Goal: Information Seeking & Learning: Learn about a topic

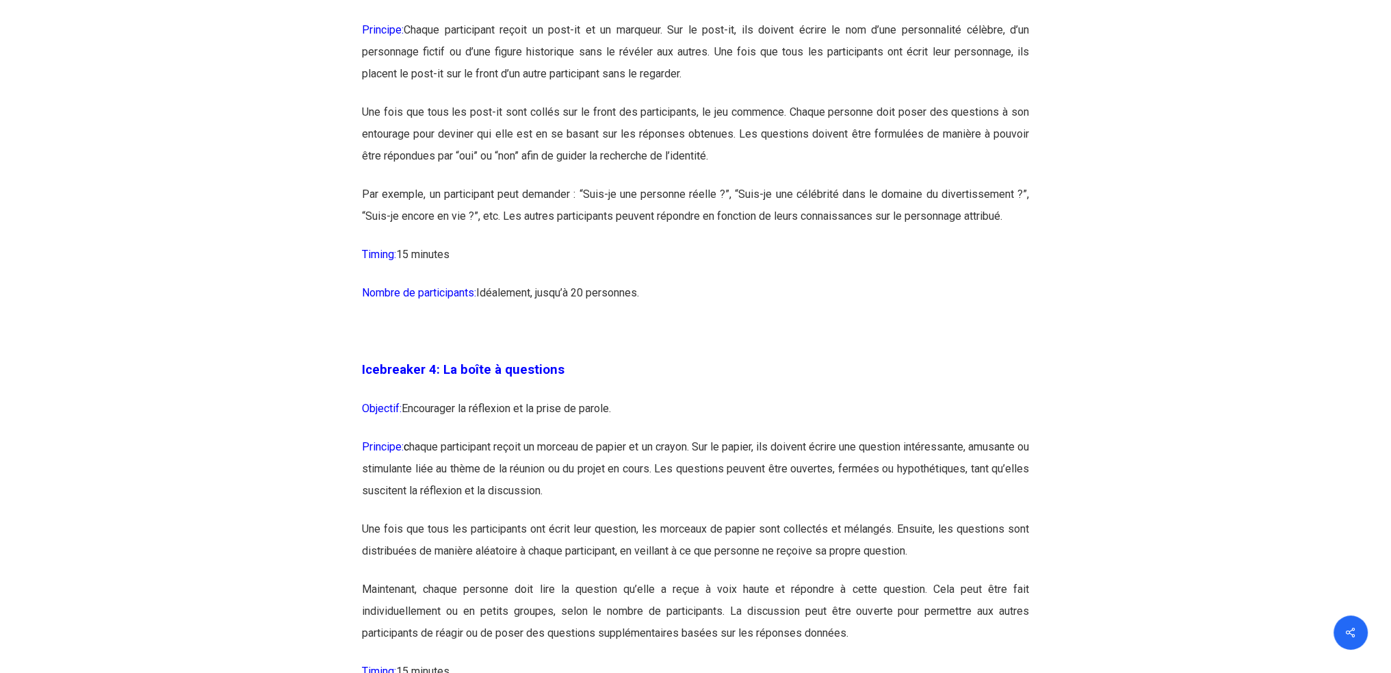
scroll to position [2007, 0]
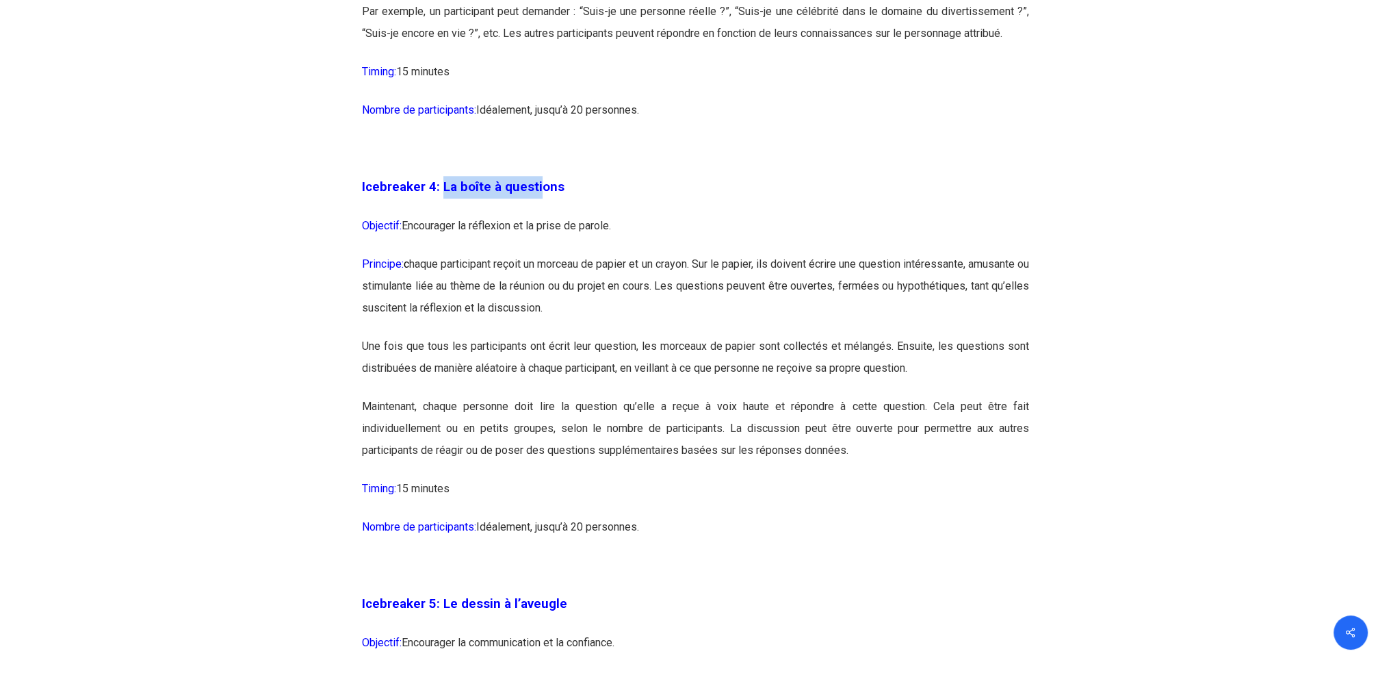
drag, startPoint x: 442, startPoint y: 183, endPoint x: 539, endPoint y: 187, distance: 96.6
click at [539, 187] on span "Icebreaker 4: La boîte à questions" at bounding box center [463, 186] width 203 height 15
click at [545, 190] on span "Icebreaker 4: La boîte à questions" at bounding box center [463, 186] width 203 height 15
click at [539, 198] on p "Icebreaker 4: La boîte à questions" at bounding box center [695, 195] width 667 height 39
click at [541, 218] on p "Objectif: Encourager la réflexion et la prise de parole." at bounding box center [695, 234] width 667 height 38
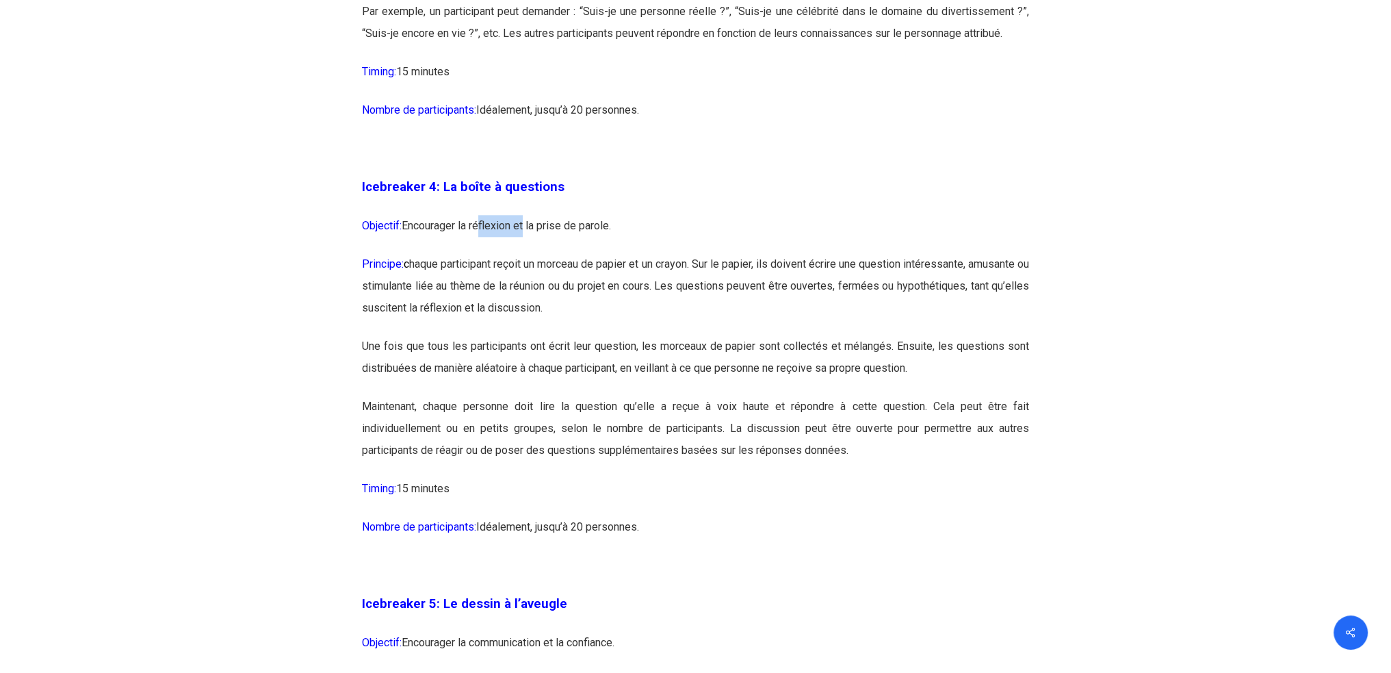
drag, startPoint x: 476, startPoint y: 227, endPoint x: 529, endPoint y: 229, distance: 52.7
click at [528, 229] on p "Objectif: Encourager la réflexion et la prise de parole." at bounding box center [695, 234] width 667 height 38
click at [531, 229] on p "Objectif: Encourager la réflexion et la prise de parole." at bounding box center [695, 234] width 667 height 38
click at [537, 233] on p "Objectif: Encourager la réflexion et la prise de parole." at bounding box center [695, 234] width 667 height 38
drag, startPoint x: 456, startPoint y: 183, endPoint x: 543, endPoint y: 187, distance: 87.0
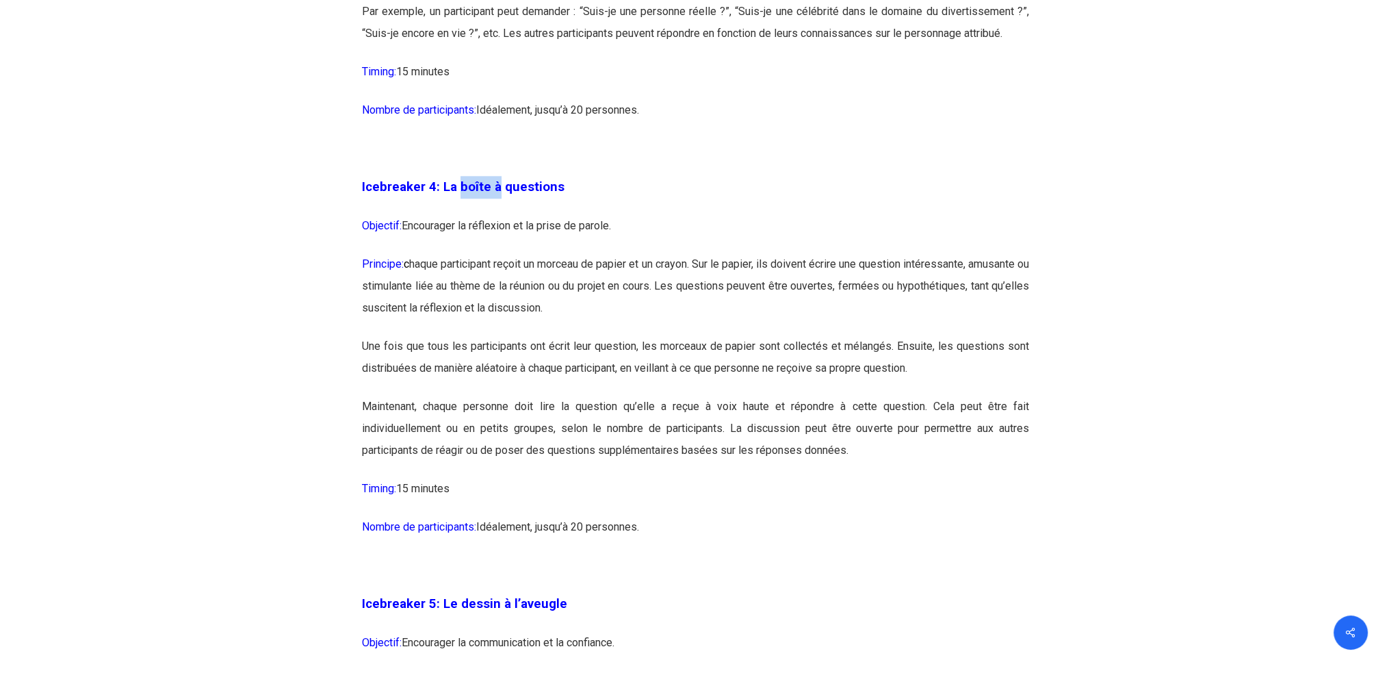
click at [509, 187] on span "Icebreaker 4: La boîte à questions" at bounding box center [463, 186] width 203 height 15
click at [543, 187] on span "Icebreaker 4: La boîte à questions" at bounding box center [463, 186] width 203 height 15
drag, startPoint x: 456, startPoint y: 221, endPoint x: 478, endPoint y: 229, distance: 23.2
click at [478, 229] on p "Objectif: Encourager la réflexion et la prise de parole." at bounding box center [695, 234] width 667 height 38
drag, startPoint x: 512, startPoint y: 255, endPoint x: 512, endPoint y: 283, distance: 28.7
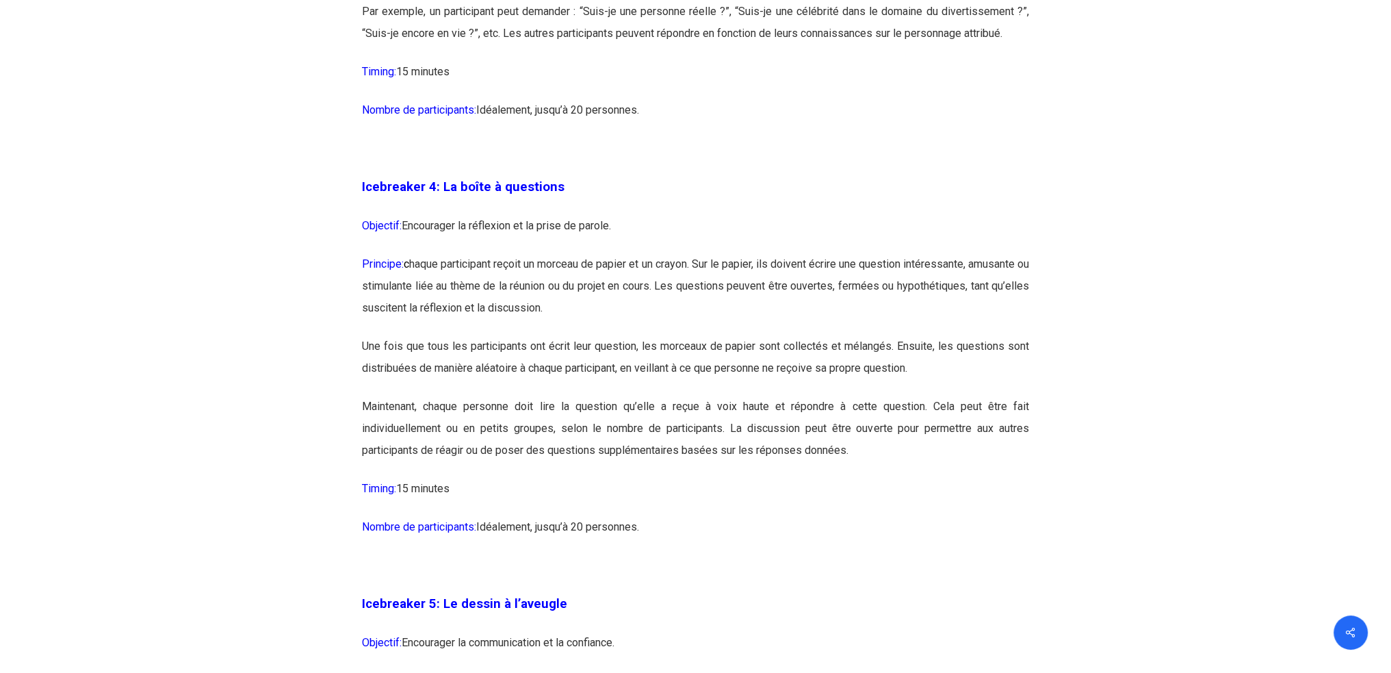
click at [512, 257] on p "Principe: c haque participant reçoit un morceau de papier et un crayon. Sur le …" at bounding box center [695, 294] width 667 height 82
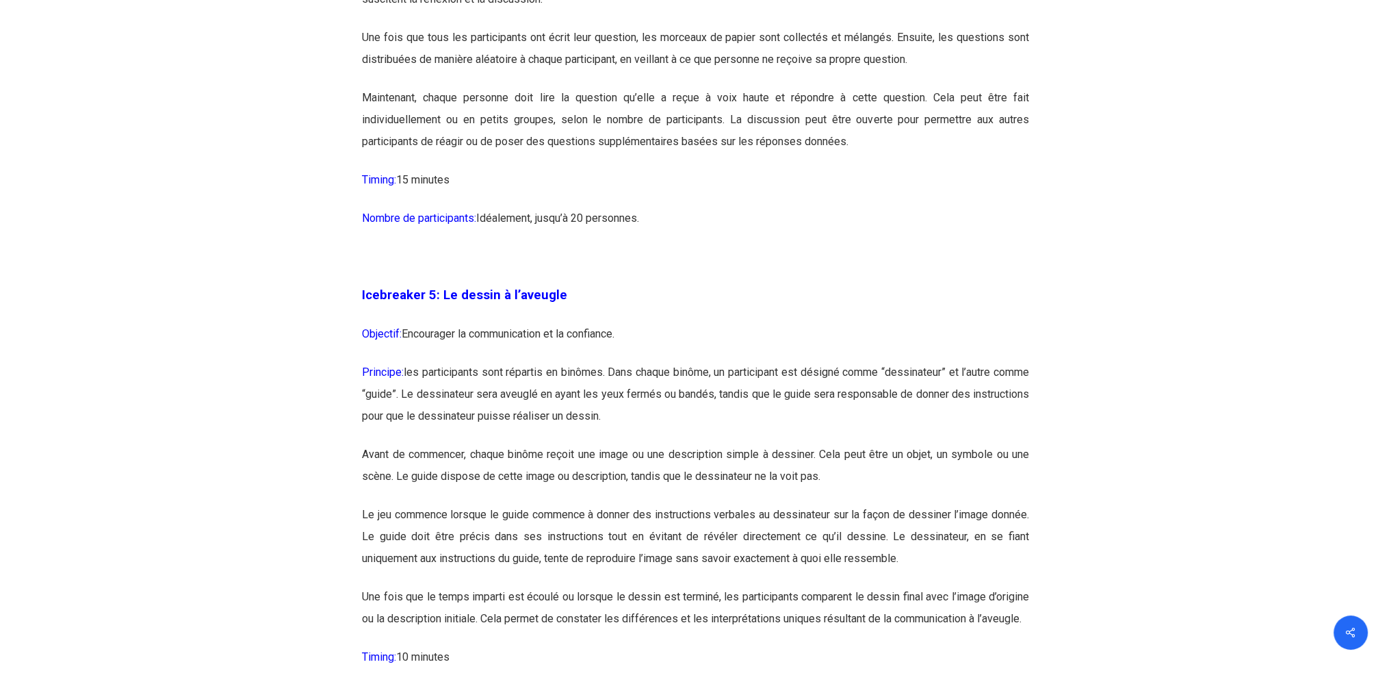
scroll to position [2372, 0]
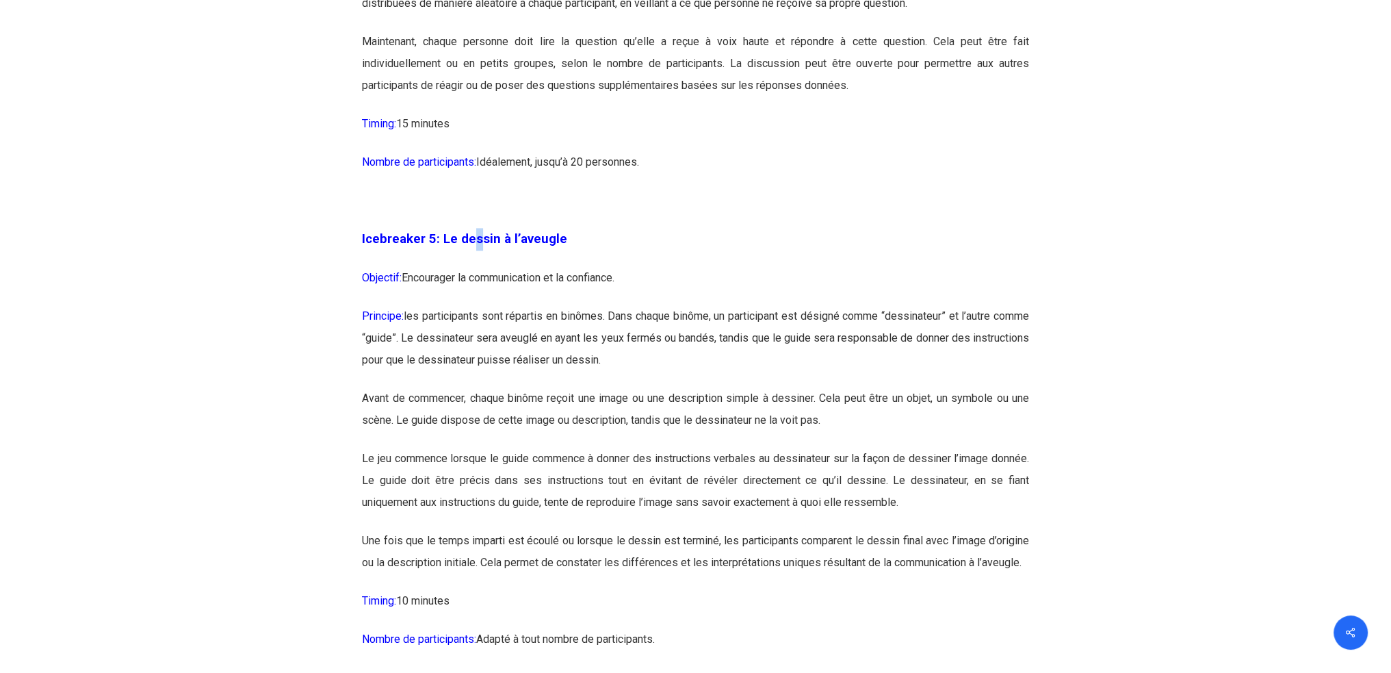
drag, startPoint x: 472, startPoint y: 229, endPoint x: 501, endPoint y: 237, distance: 30.6
click at [492, 233] on p "Icebreaker 5: Le dessin à l’aveugle" at bounding box center [695, 247] width 667 height 39
click at [504, 242] on span "Icebreaker 5: Le dessin à l’aveugle" at bounding box center [464, 238] width 205 height 15
click at [493, 274] on p "Objectif: Encourager la communication et la confiance." at bounding box center [695, 286] width 667 height 38
click at [556, 279] on p "Objectif: Encourager la communication et la confiance." at bounding box center [695, 286] width 667 height 38
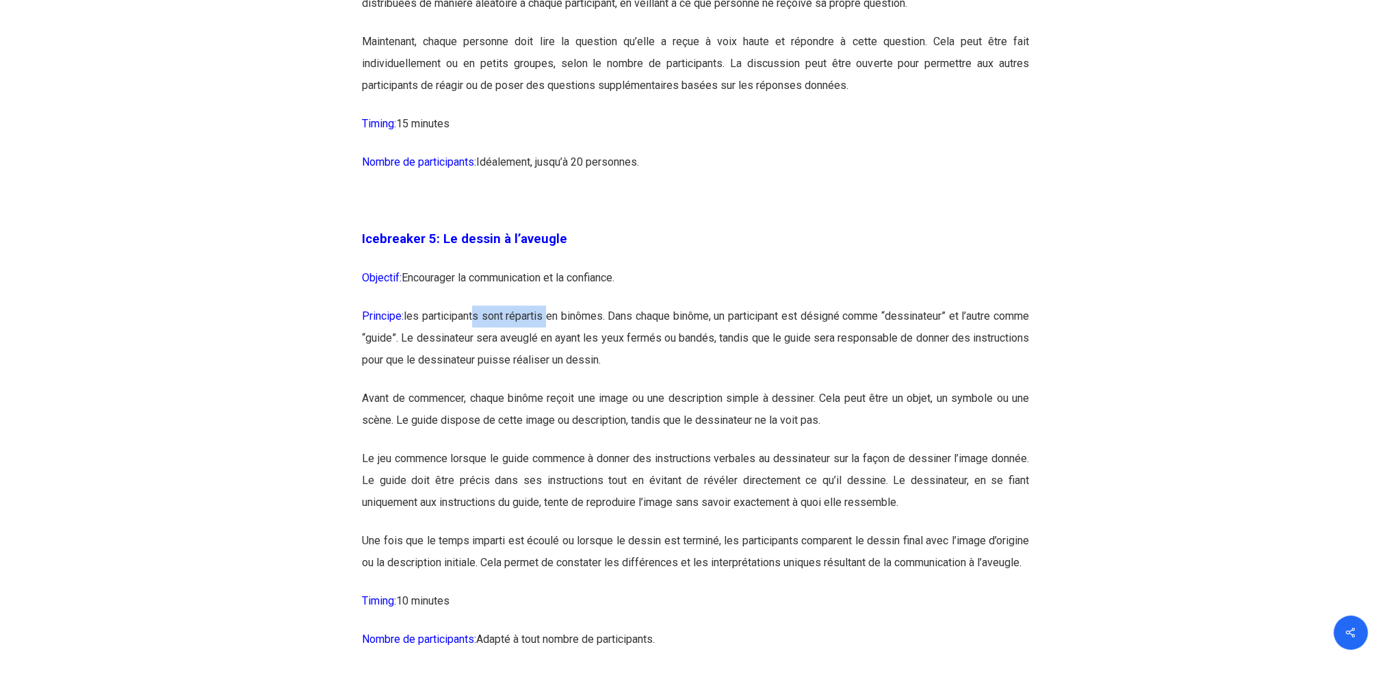
drag, startPoint x: 482, startPoint y: 308, endPoint x: 558, endPoint y: 308, distance: 76.0
click at [558, 308] on p "Principe: les participants sont répartis en binômes. Dans chaque binôme, un par…" at bounding box center [695, 346] width 667 height 82
click at [589, 308] on p "Principe: les participants sont répartis en binômes. Dans chaque binôme, un par…" at bounding box center [695, 346] width 667 height 82
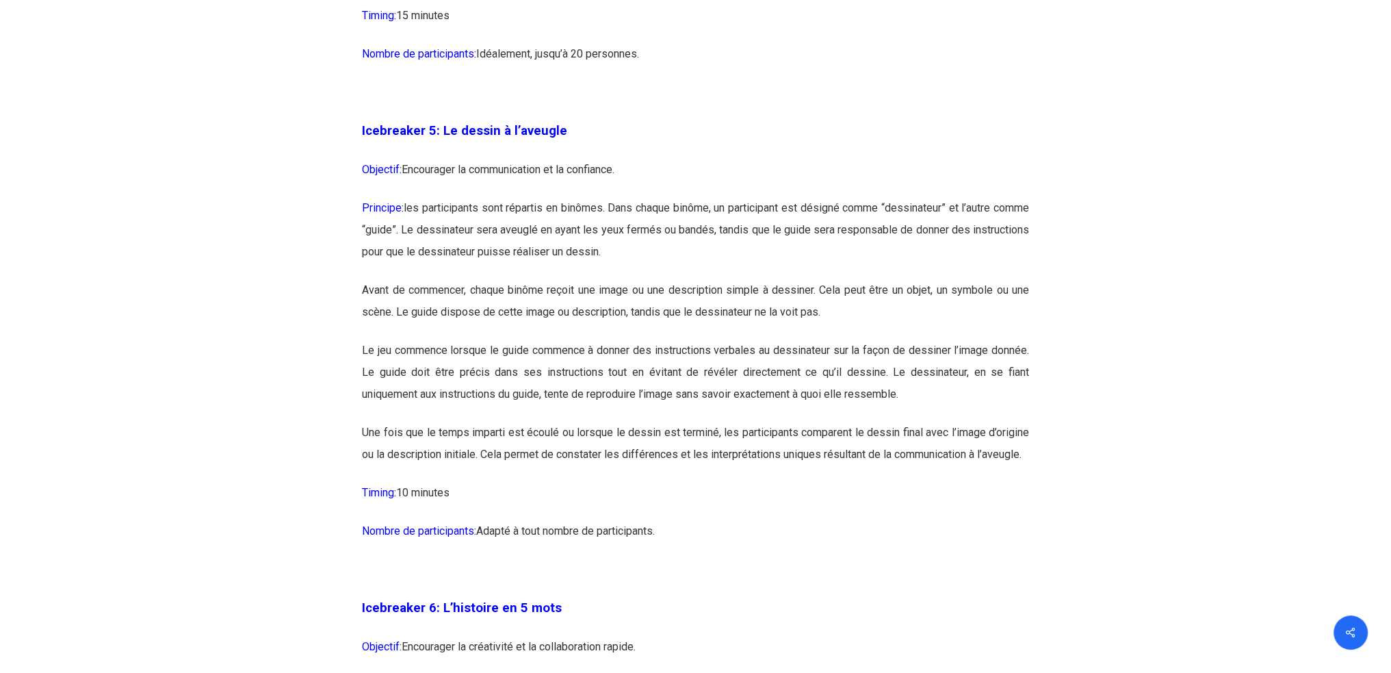
scroll to position [2555, 0]
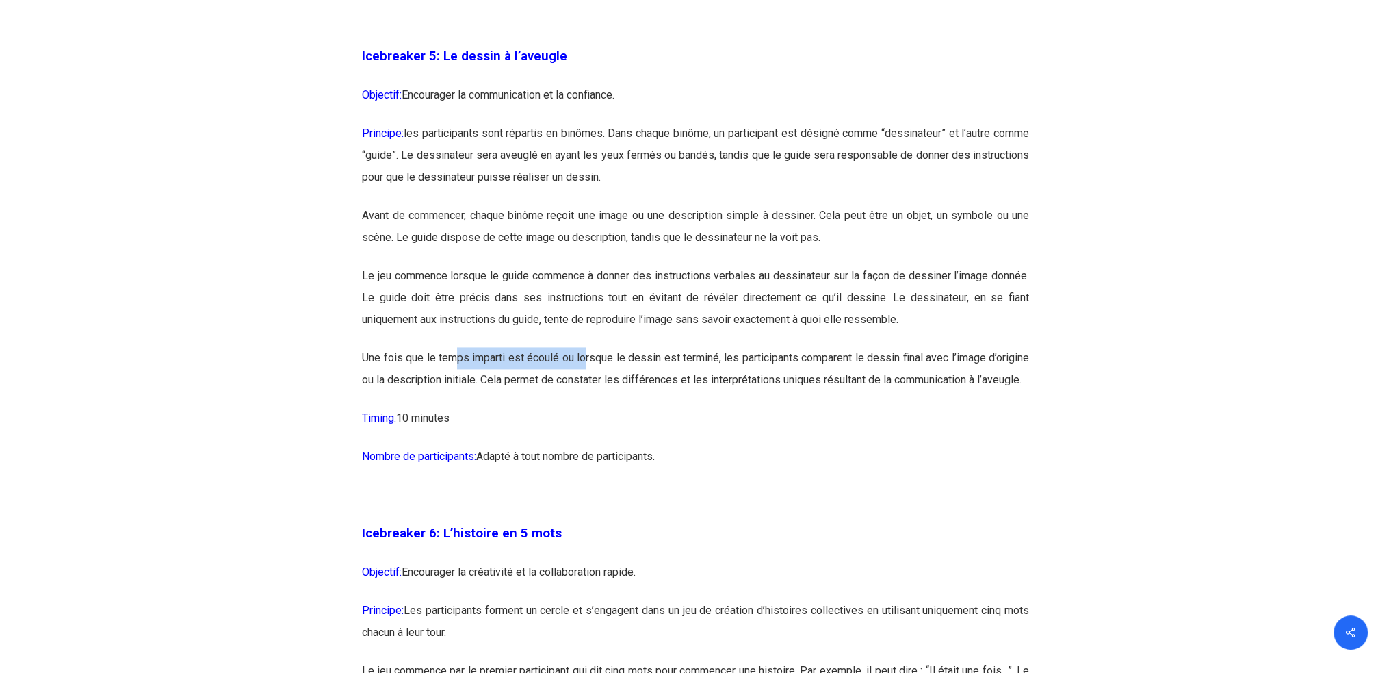
drag, startPoint x: 457, startPoint y: 351, endPoint x: 587, endPoint y: 351, distance: 130.0
click at [587, 351] on p "Une fois que le temps imparti est écoulé ou lorsque le dessin est terminé, les …" at bounding box center [695, 377] width 667 height 60
click at [589, 351] on p "Une fois que le temps imparti est écoulé ou lorsque le dessin est terminé, les …" at bounding box center [695, 377] width 667 height 60
click at [586, 363] on p "Une fois que le temps imparti est écoulé ou lorsque le dessin est terminé, les …" at bounding box center [695, 377] width 667 height 60
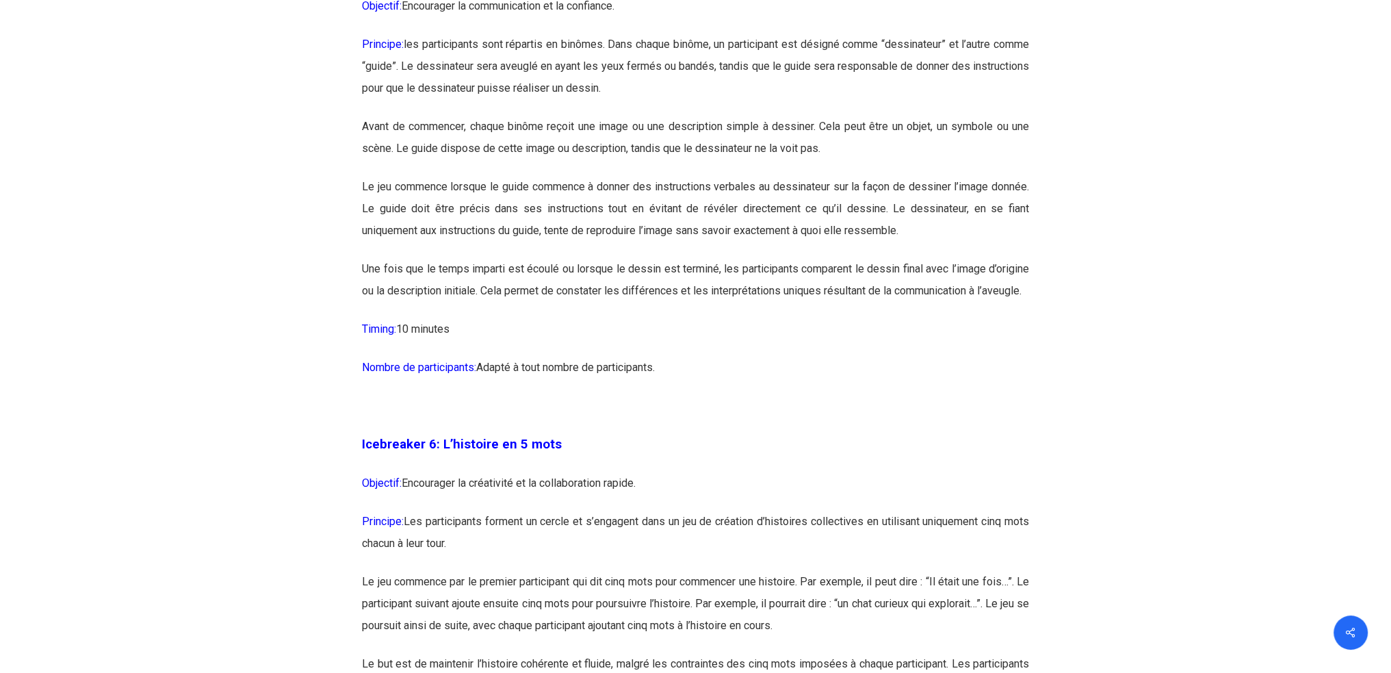
scroll to position [2919, 0]
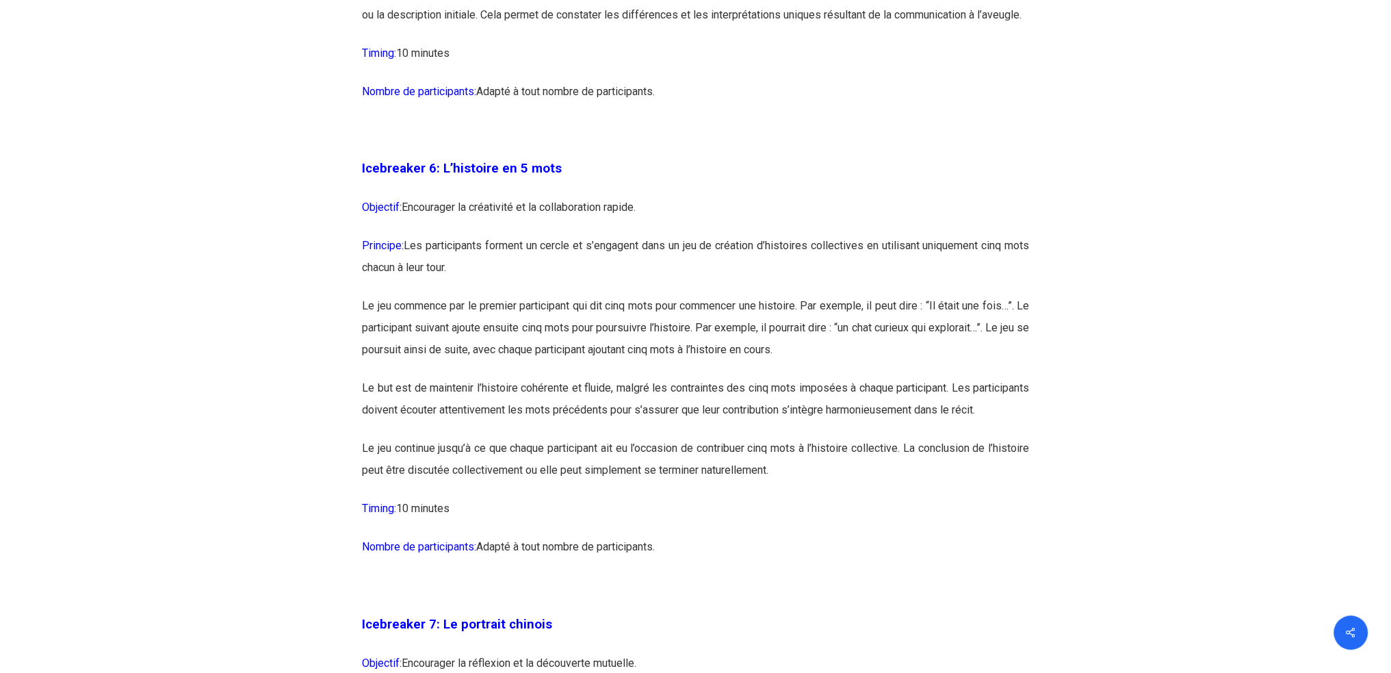
click at [501, 176] on span "Icebreaker 6: L’histoire en 5 mots" at bounding box center [462, 168] width 200 height 15
click at [503, 224] on p "Objectif: Encourager la créativité et la collaboration rapide." at bounding box center [695, 215] width 667 height 38
drag, startPoint x: 477, startPoint y: 265, endPoint x: 576, endPoint y: 264, distance: 99.2
click at [556, 264] on p "Principe: Les participants forment un cercle et s’engagent dans un jeu de créat…" at bounding box center [695, 265] width 667 height 60
click at [606, 266] on p "Principe: Les participants forment un cercle et s’engagent dans un jeu de créat…" at bounding box center [695, 265] width 667 height 60
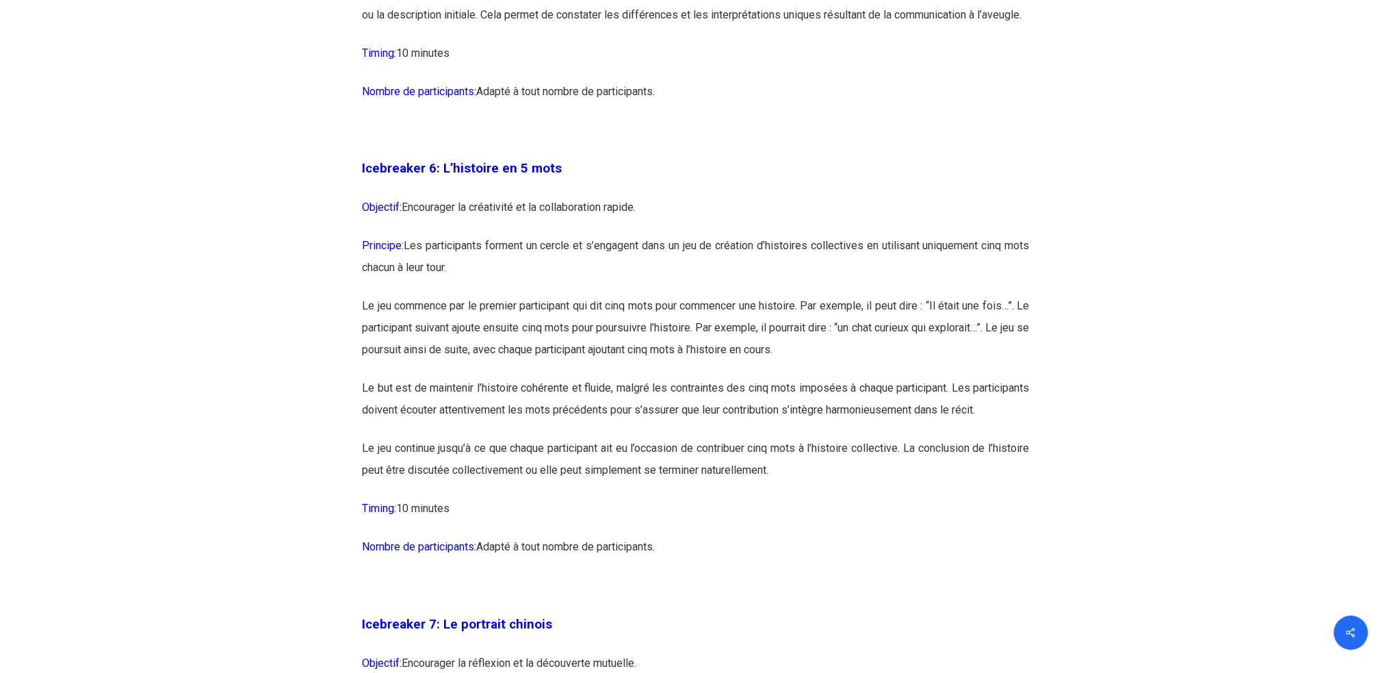
drag, startPoint x: 671, startPoint y: 266, endPoint x: 683, endPoint y: 272, distance: 13.5
click at [673, 266] on p "Principe: Les participants forment un cercle et s’engagent dans un jeu de créat…" at bounding box center [695, 265] width 667 height 60
drag, startPoint x: 762, startPoint y: 264, endPoint x: 795, endPoint y: 274, distance: 33.8
click at [763, 264] on p "Principe: Les participants forment un cercle et s’engagent dans un jeu de créat…" at bounding box center [695, 265] width 667 height 60
click at [833, 265] on p "Principe: Les participants forment un cercle et s’engagent dans un jeu de créat…" at bounding box center [695, 265] width 667 height 60
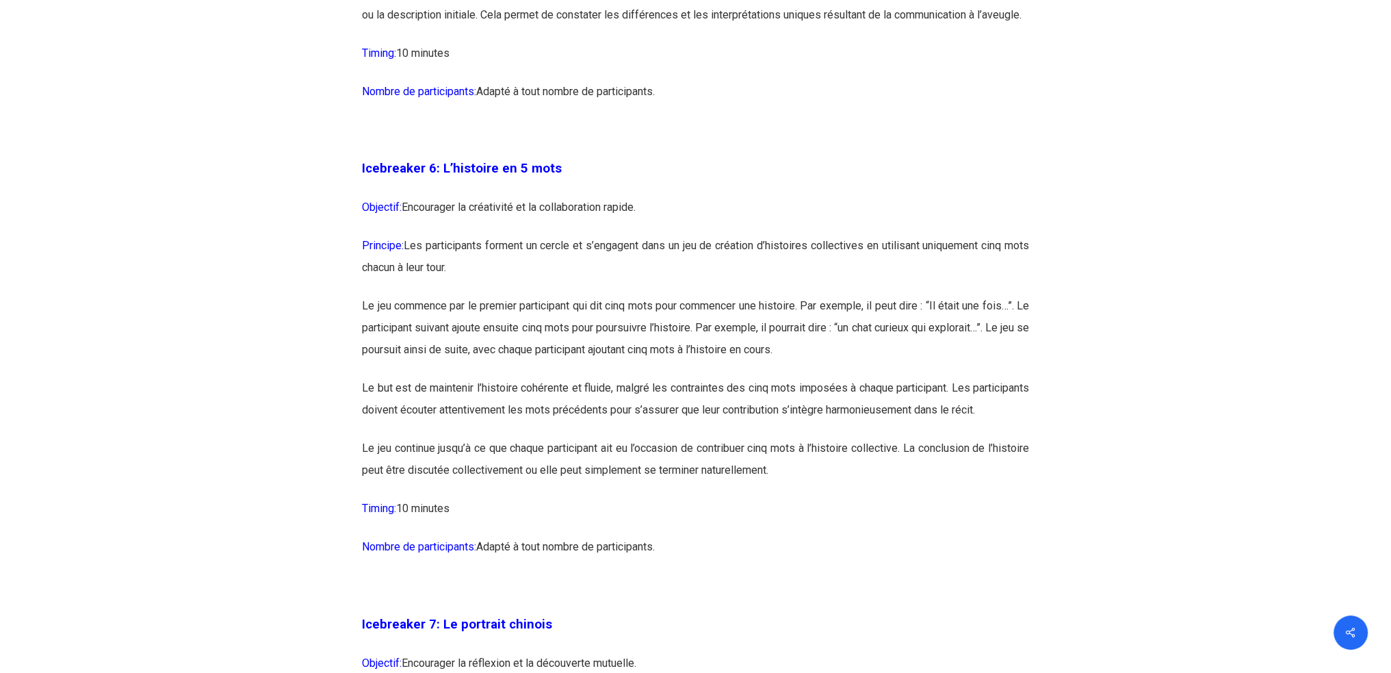
click at [926, 257] on p "Principe: Les participants forment un cercle et s’engagent dans un jeu de créat…" at bounding box center [695, 265] width 667 height 60
click at [981, 263] on p "Principe: Les participants forment un cercle et s’engagent dans un jeu de créat…" at bounding box center [695, 265] width 667 height 60
click at [393, 289] on p "Principe: Les participants forment un cercle et s’engagent dans un jeu de créat…" at bounding box center [695, 265] width 667 height 60
drag, startPoint x: 441, startPoint y: 292, endPoint x: 452, endPoint y: 293, distance: 11.0
click at [441, 292] on p "Principe: Les participants forment un cercle et s’engagent dans un jeu de créat…" at bounding box center [695, 265] width 667 height 60
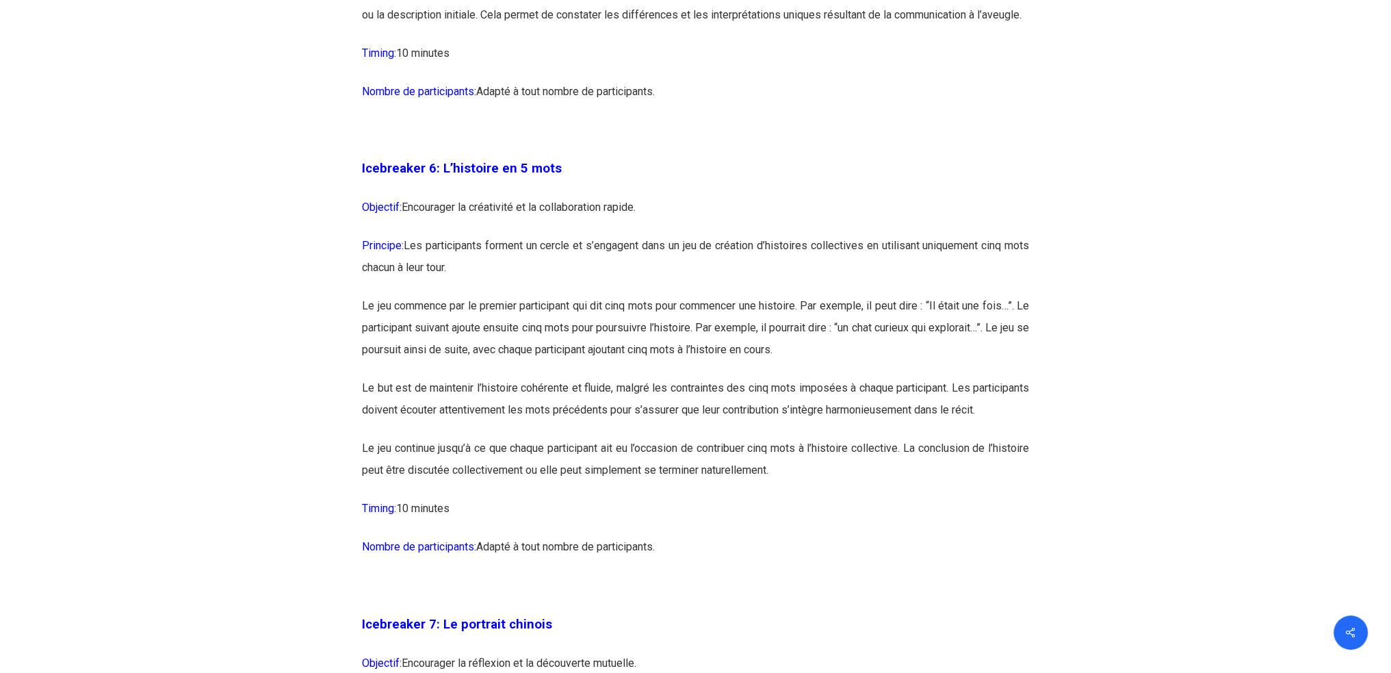
click at [466, 292] on p "Principe: Les participants forment un cercle et s’engagent dans un jeu de créat…" at bounding box center [695, 265] width 667 height 60
drag, startPoint x: 443, startPoint y: 325, endPoint x: 451, endPoint y: 325, distance: 7.5
click at [443, 325] on p "Le jeu commence par le premier participant qui dit cinq mots pour commencer une…" at bounding box center [695, 336] width 667 height 82
drag, startPoint x: 540, startPoint y: 325, endPoint x: 604, endPoint y: 326, distance: 63.6
click at [542, 325] on p "Le jeu commence par le premier participant qui dit cinq mots pour commencer une…" at bounding box center [695, 336] width 667 height 82
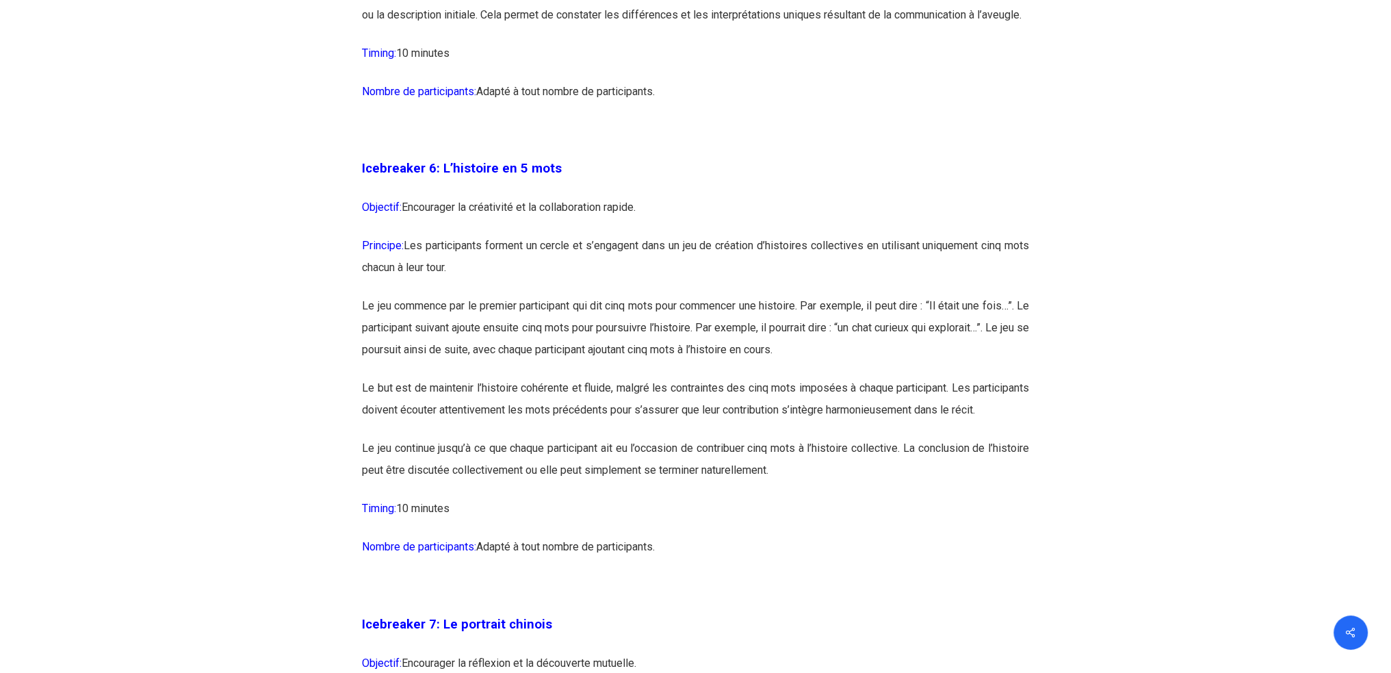
click at [625, 324] on p "Le jeu commence par le premier participant qui dit cinq mots pour commencer une…" at bounding box center [695, 336] width 667 height 82
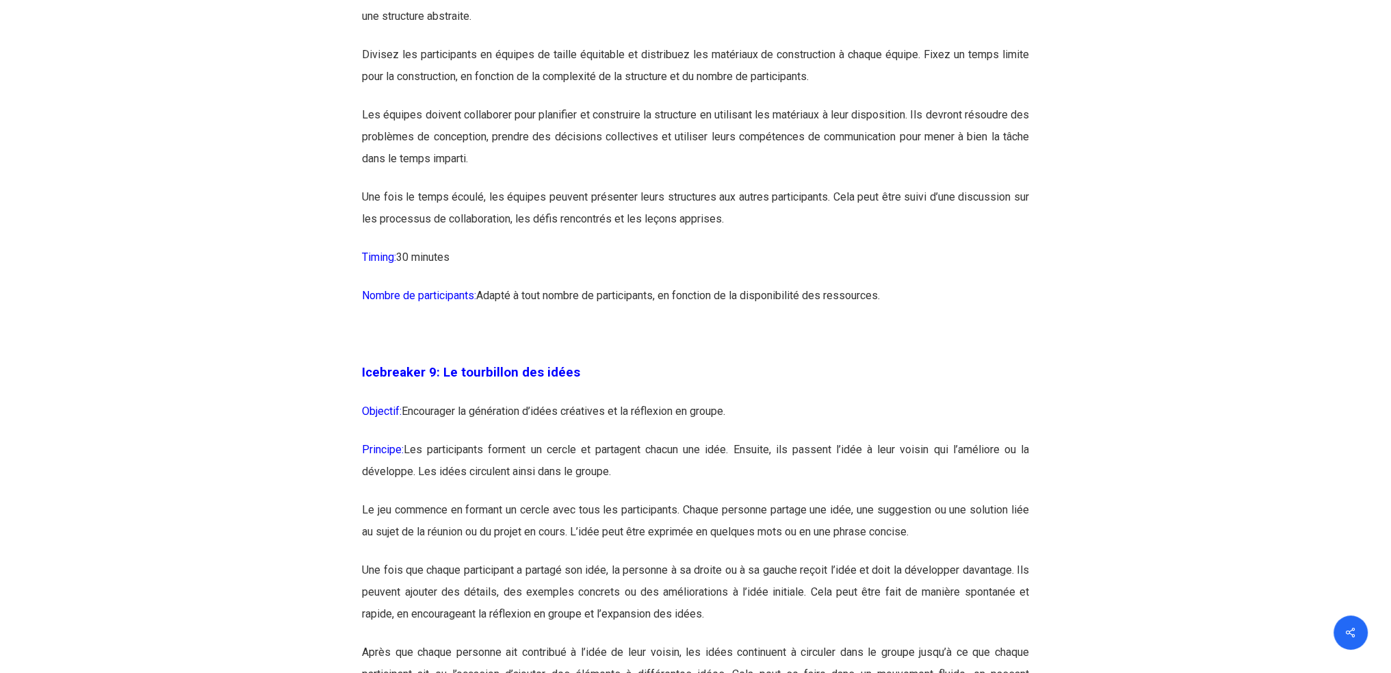
scroll to position [4197, 0]
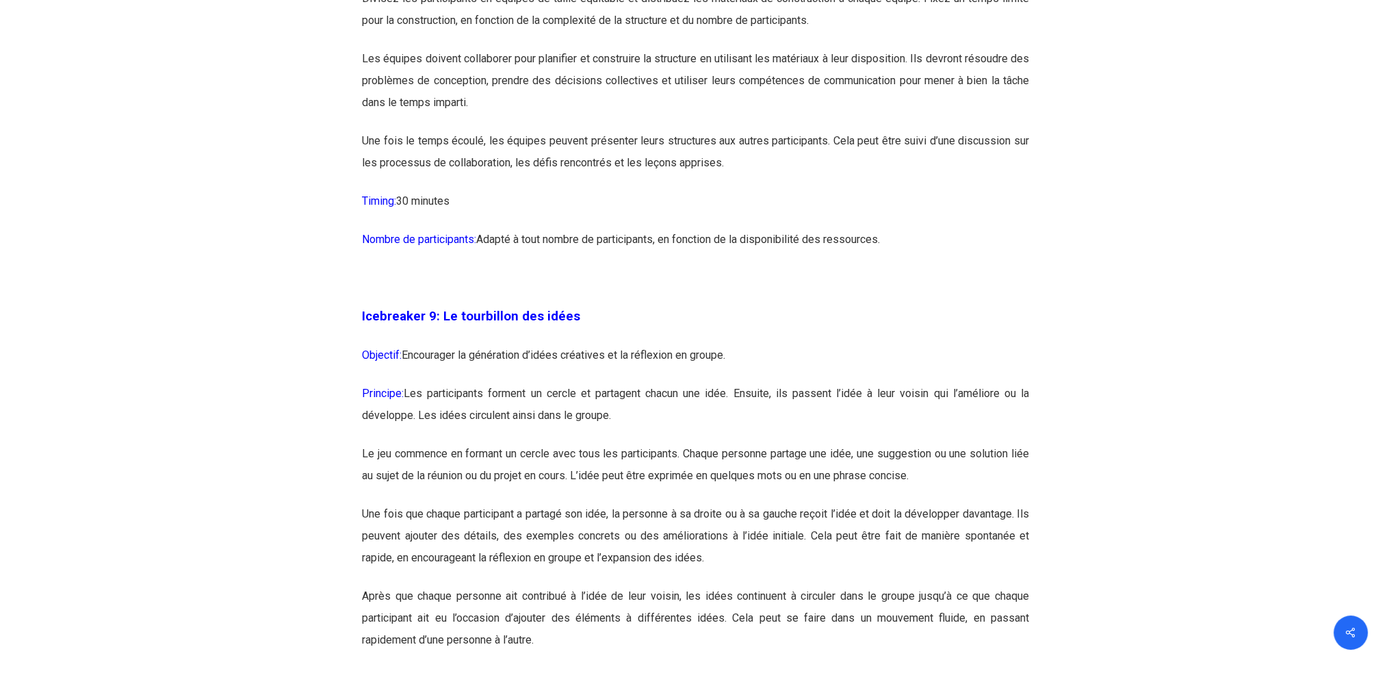
click at [503, 324] on span "Icebreaker 9: Le tourbillon des idées" at bounding box center [471, 316] width 218 height 15
drag, startPoint x: 458, startPoint y: 356, endPoint x: 529, endPoint y: 357, distance: 71.2
click at [529, 324] on span "Icebreaker 9: Le tourbillon des idées" at bounding box center [471, 316] width 218 height 15
click at [531, 324] on span "Icebreaker 9: Le tourbillon des idées" at bounding box center [471, 316] width 218 height 15
click at [507, 324] on span "Icebreaker 9: Le tourbillon des idées" at bounding box center [471, 316] width 218 height 15
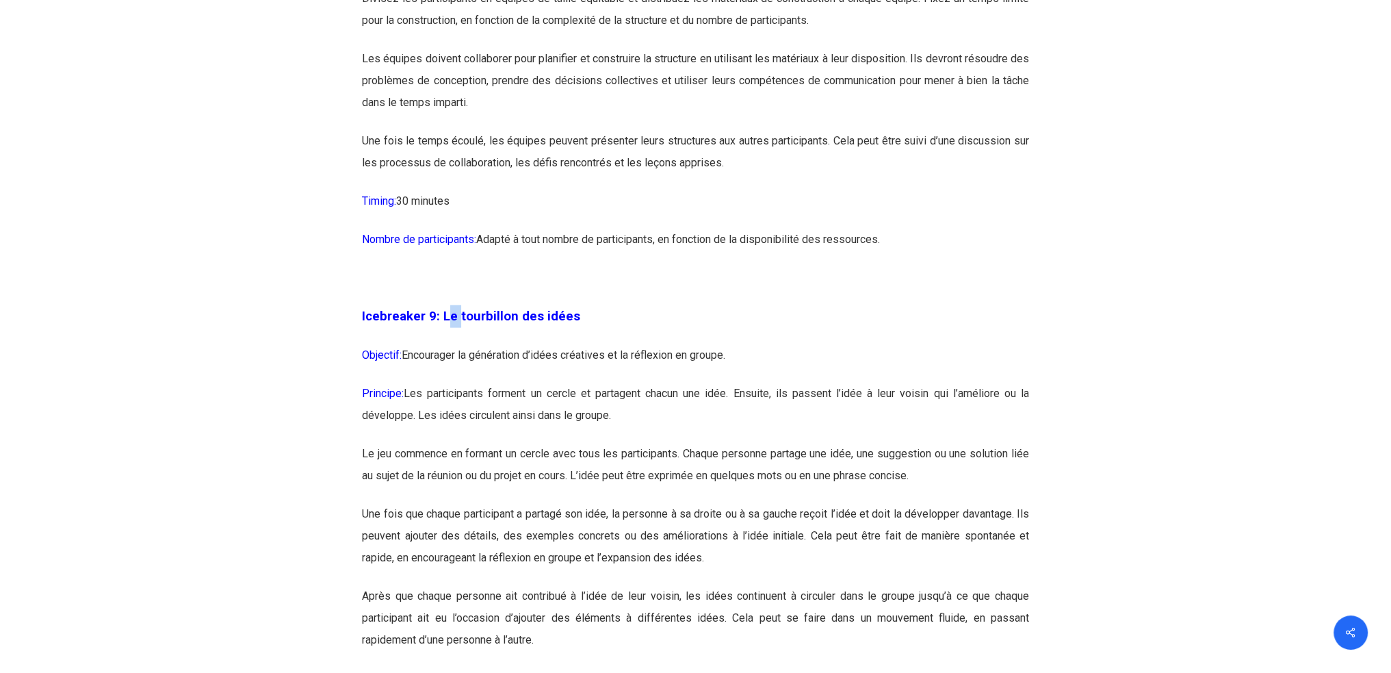
drag, startPoint x: 449, startPoint y: 358, endPoint x: 461, endPoint y: 358, distance: 12.3
click at [459, 324] on span "Icebreaker 9: Le tourbillon des idées" at bounding box center [471, 316] width 218 height 15
click at [473, 324] on span "Icebreaker 9: Le tourbillon des idées" at bounding box center [471, 316] width 218 height 15
drag, startPoint x: 502, startPoint y: 358, endPoint x: 536, endPoint y: 358, distance: 33.5
click at [518, 324] on span "Icebreaker 9: Le tourbillon des idées" at bounding box center [471, 316] width 218 height 15
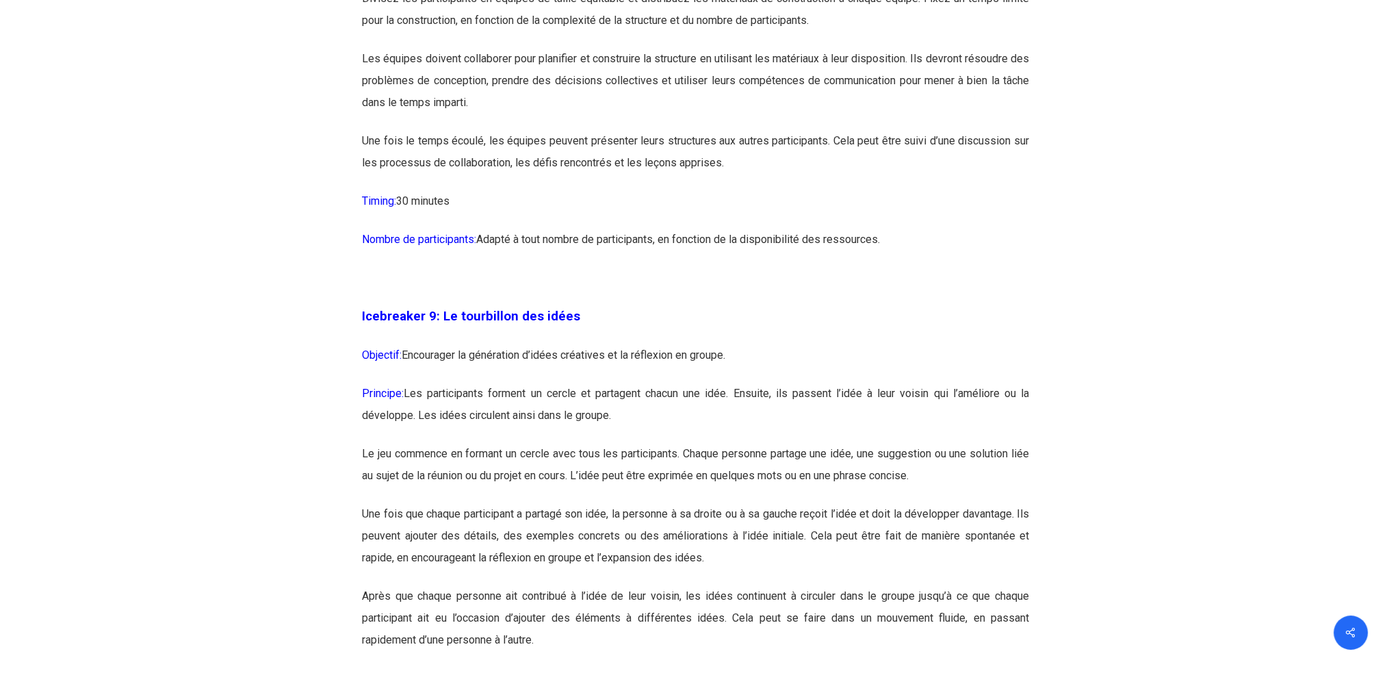
click at [537, 324] on span "Icebreaker 9: Le tourbillon des idées" at bounding box center [471, 316] width 218 height 15
drag, startPoint x: 547, startPoint y: 358, endPoint x: 554, endPoint y: 357, distance: 7.0
click at [553, 324] on span "Icebreaker 9: Le tourbillon des idées" at bounding box center [471, 316] width 218 height 15
click at [558, 324] on span "Icebreaker 9: Le tourbillon des idées" at bounding box center [471, 316] width 218 height 15
click at [491, 383] on p "Objectif: Encourager la génération d’idées créatives et la réflexion en groupe." at bounding box center [695, 363] width 667 height 38
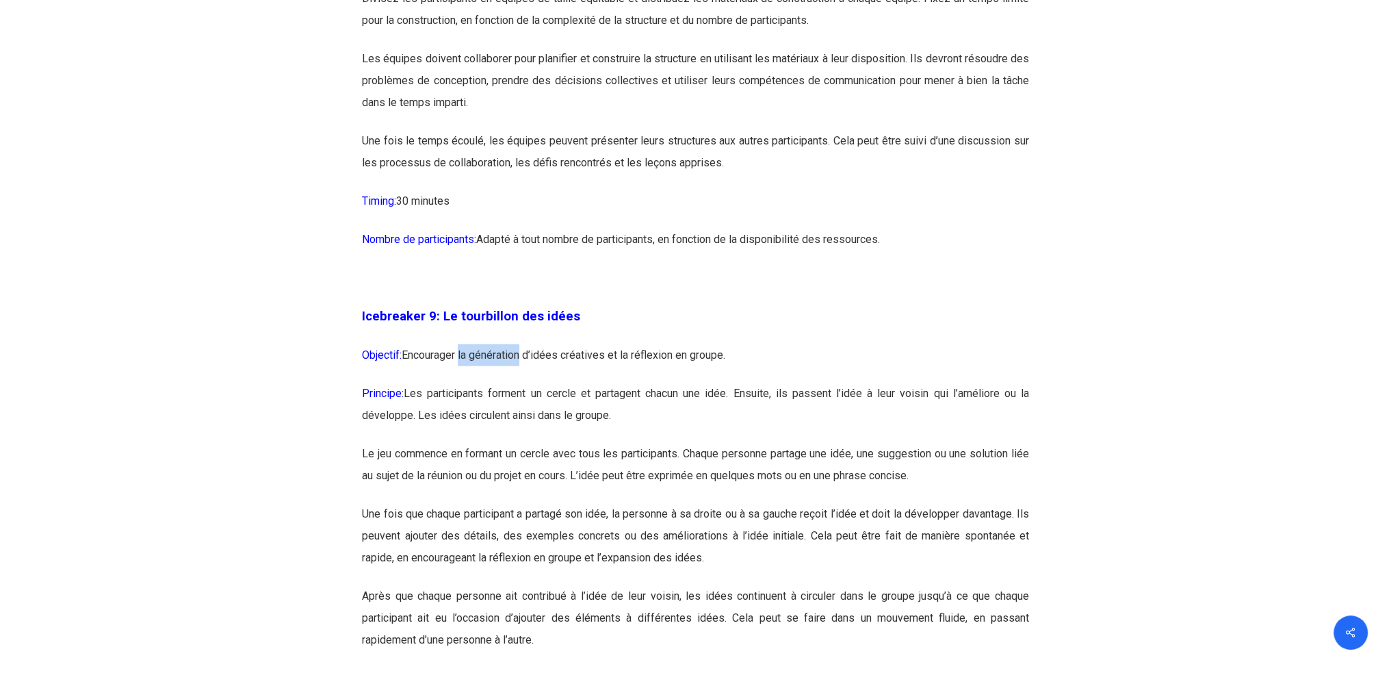
drag, startPoint x: 474, startPoint y: 396, endPoint x: 537, endPoint y: 394, distance: 62.3
click at [523, 383] on p "Objectif: Encourager la génération d’idées créatives et la réflexion en groupe." at bounding box center [695, 363] width 667 height 38
click at [560, 383] on p "Objectif: Encourager la génération d’idées créatives et la réflexion en groupe." at bounding box center [695, 363] width 667 height 38
drag, startPoint x: 602, startPoint y: 398, endPoint x: 619, endPoint y: 400, distance: 17.9
click at [610, 383] on p "Objectif: Encourager la génération d’idées créatives et la réflexion en groupe." at bounding box center [695, 363] width 667 height 38
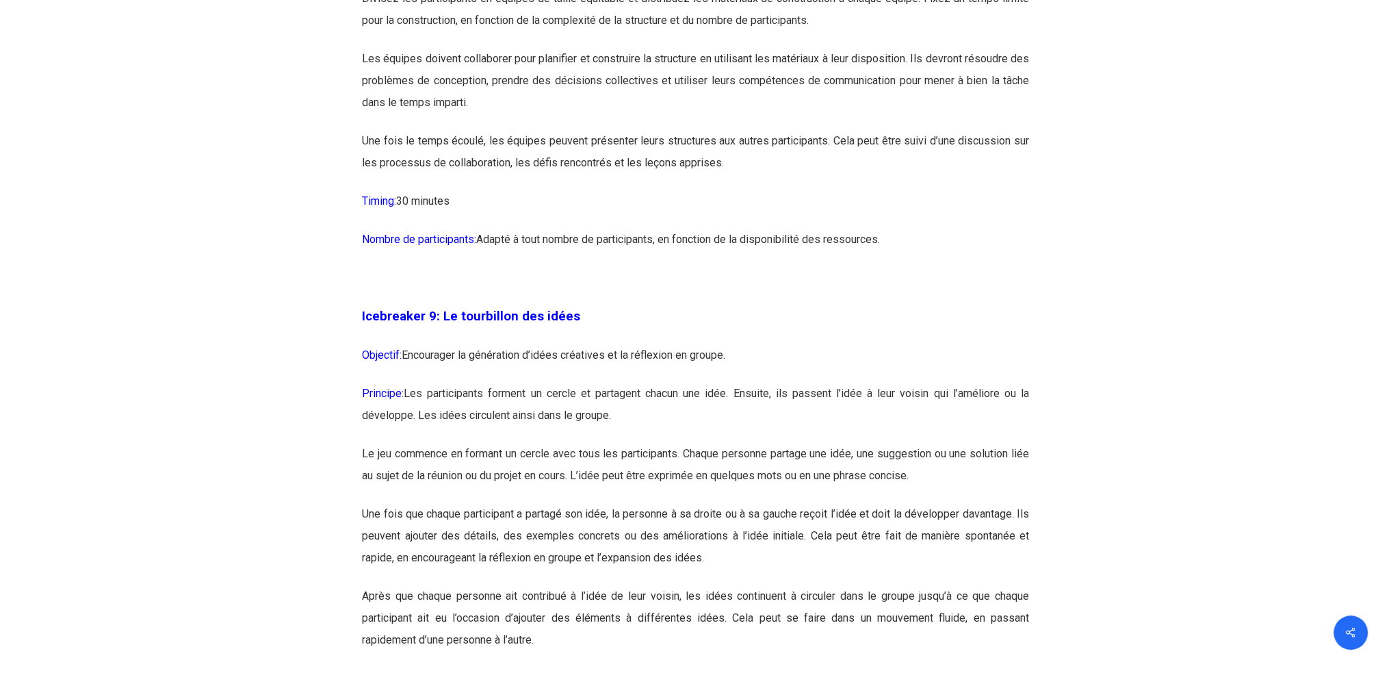
click at [630, 383] on p "Objectif: Encourager la génération d’idées créatives et la réflexion en groupe." at bounding box center [695, 363] width 667 height 38
click at [673, 383] on p "Objectif: Encourager la génération d’idées créatives et la réflexion en groupe." at bounding box center [695, 363] width 667 height 38
drag, startPoint x: 446, startPoint y: 434, endPoint x: 526, endPoint y: 435, distance: 79.4
click at [487, 435] on p "Principe: Les participants forment un cercle et partagent chacun une idée. Ensu…" at bounding box center [695, 413] width 667 height 60
click at [539, 435] on p "Principe: Les participants forment un cercle et partagent chacun une idée. Ensu…" at bounding box center [695, 413] width 667 height 60
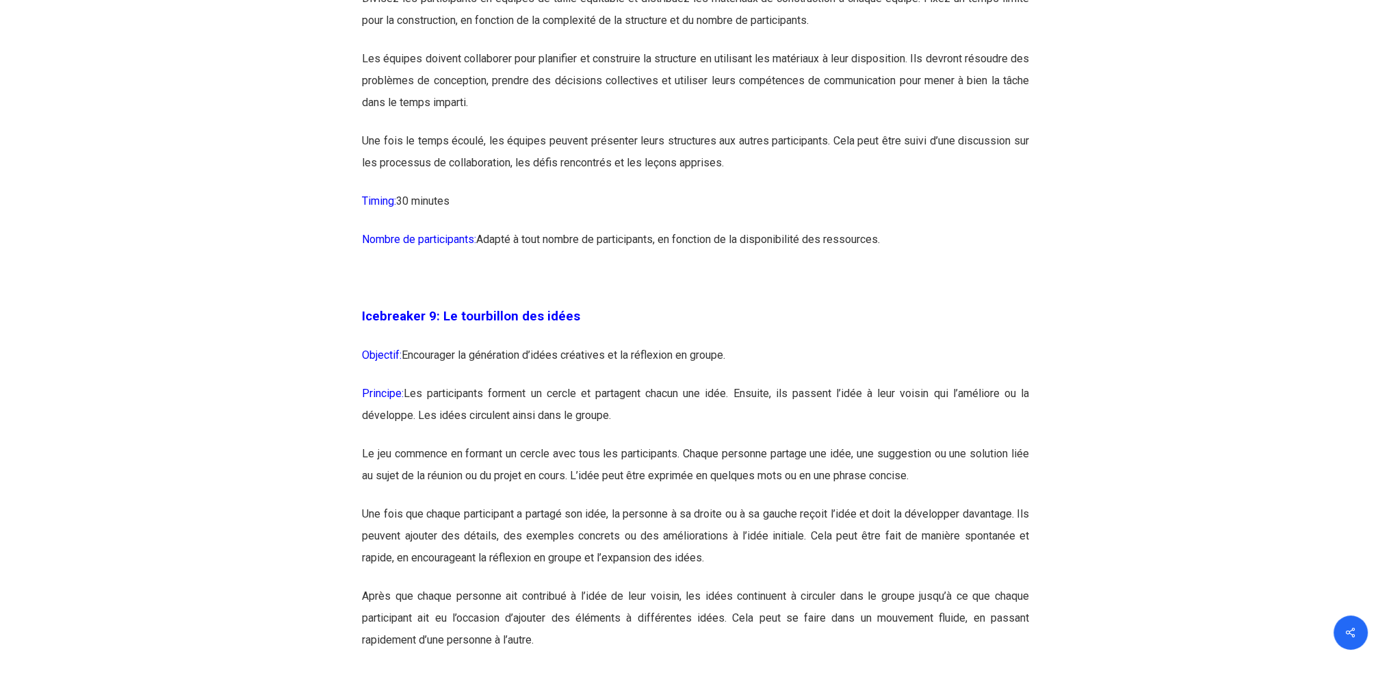
click at [614, 435] on p "Principe: Les participants forment un cercle et partagent chacun une idée. Ensu…" at bounding box center [695, 413] width 667 height 60
drag, startPoint x: 662, startPoint y: 437, endPoint x: 695, endPoint y: 437, distance: 32.8
click at [677, 437] on p "Principe: Les participants forment un cercle et partagent chacun une idée. Ensu…" at bounding box center [695, 413] width 667 height 60
click at [764, 434] on p "Principe: Les participants forment un cercle et partagent chacun une idée. Ensu…" at bounding box center [695, 413] width 667 height 60
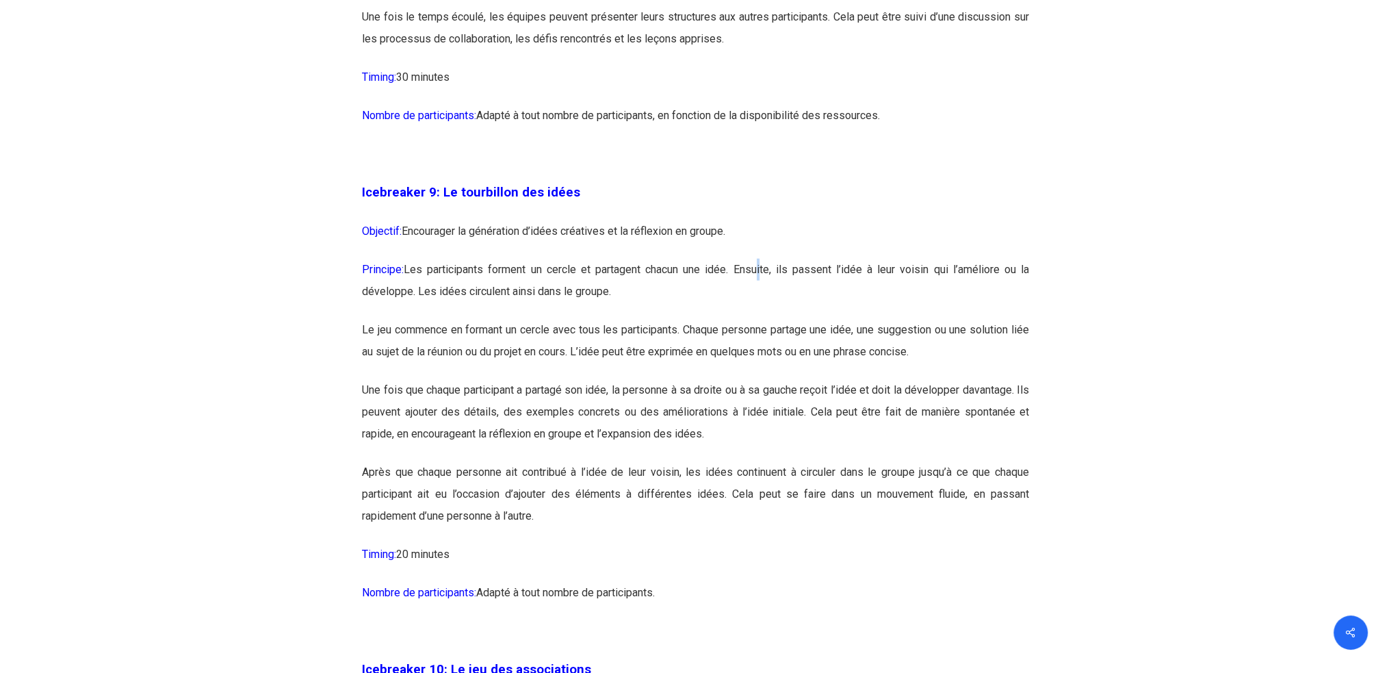
scroll to position [4380, 0]
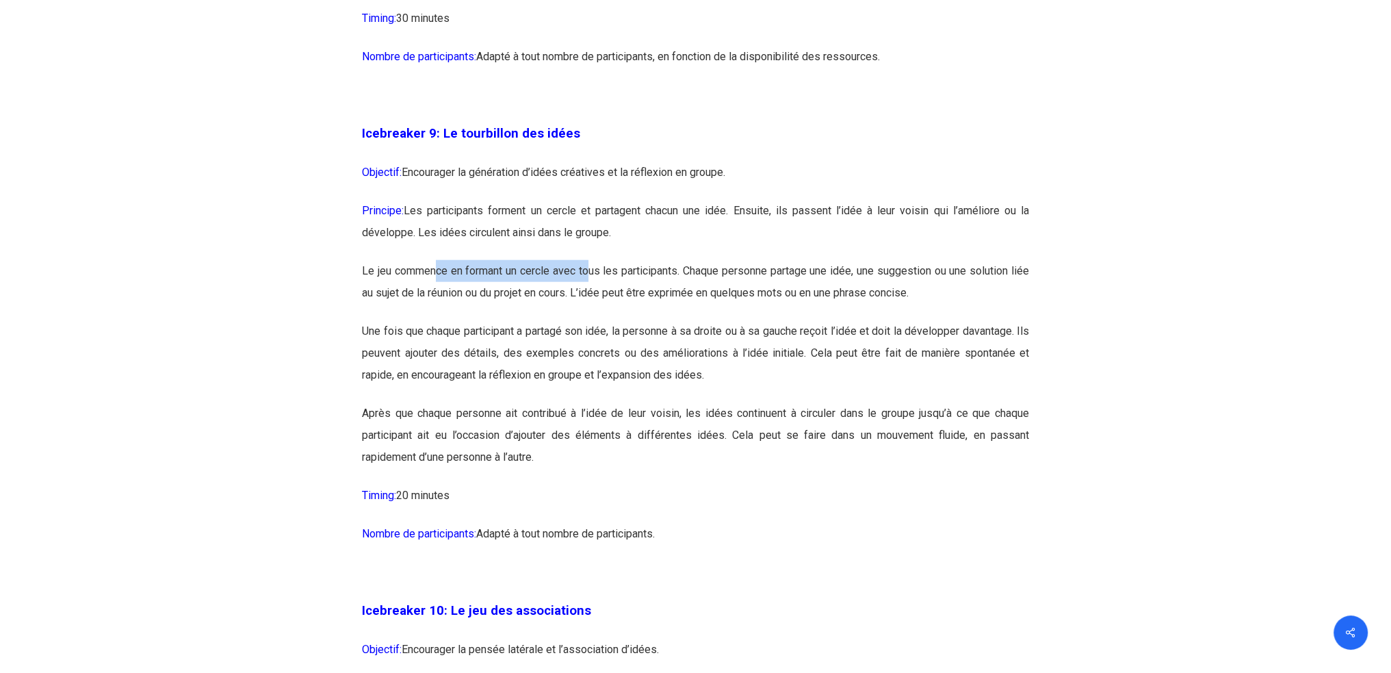
drag, startPoint x: 438, startPoint y: 308, endPoint x: 601, endPoint y: 315, distance: 163.0
click at [600, 315] on p "Le jeu commence en formant un cercle avec tous les participants. Chaque personn…" at bounding box center [695, 290] width 667 height 60
click at [610, 315] on p "Le jeu commence en formant un cercle avec tous les participants. Chaque personn…" at bounding box center [695, 290] width 667 height 60
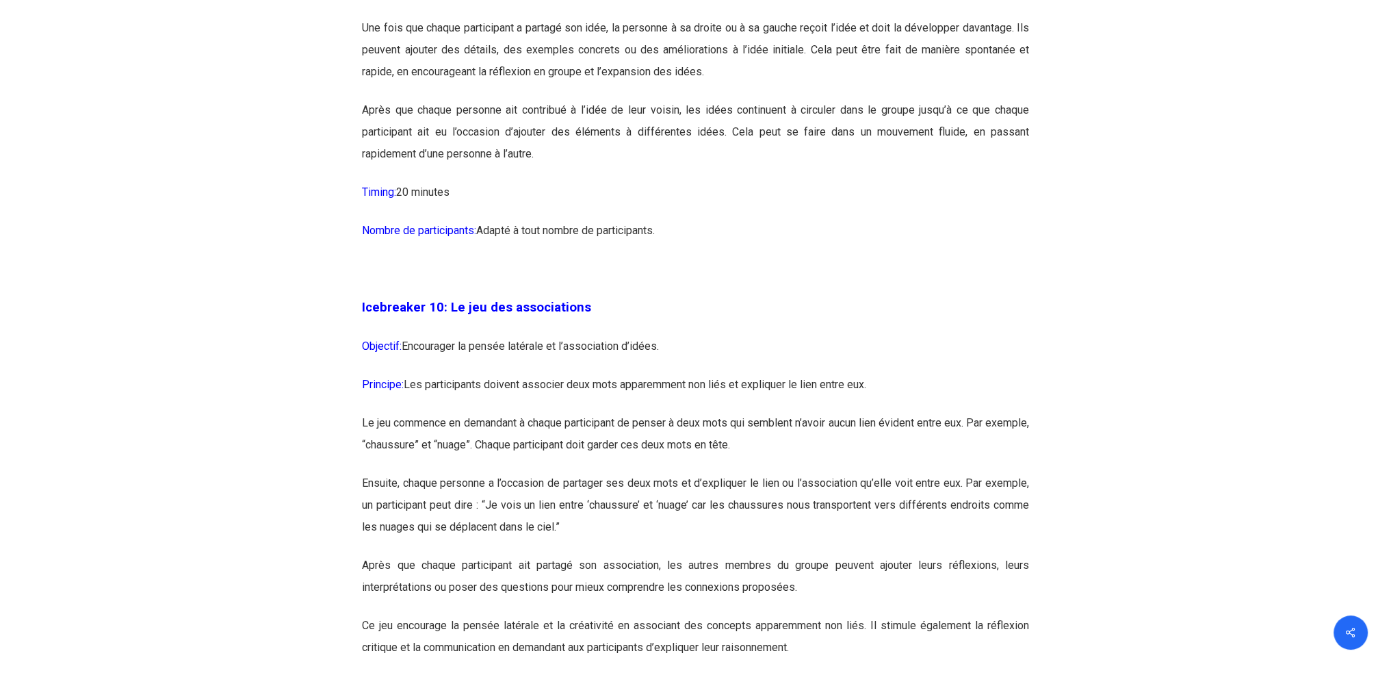
scroll to position [4745, 0]
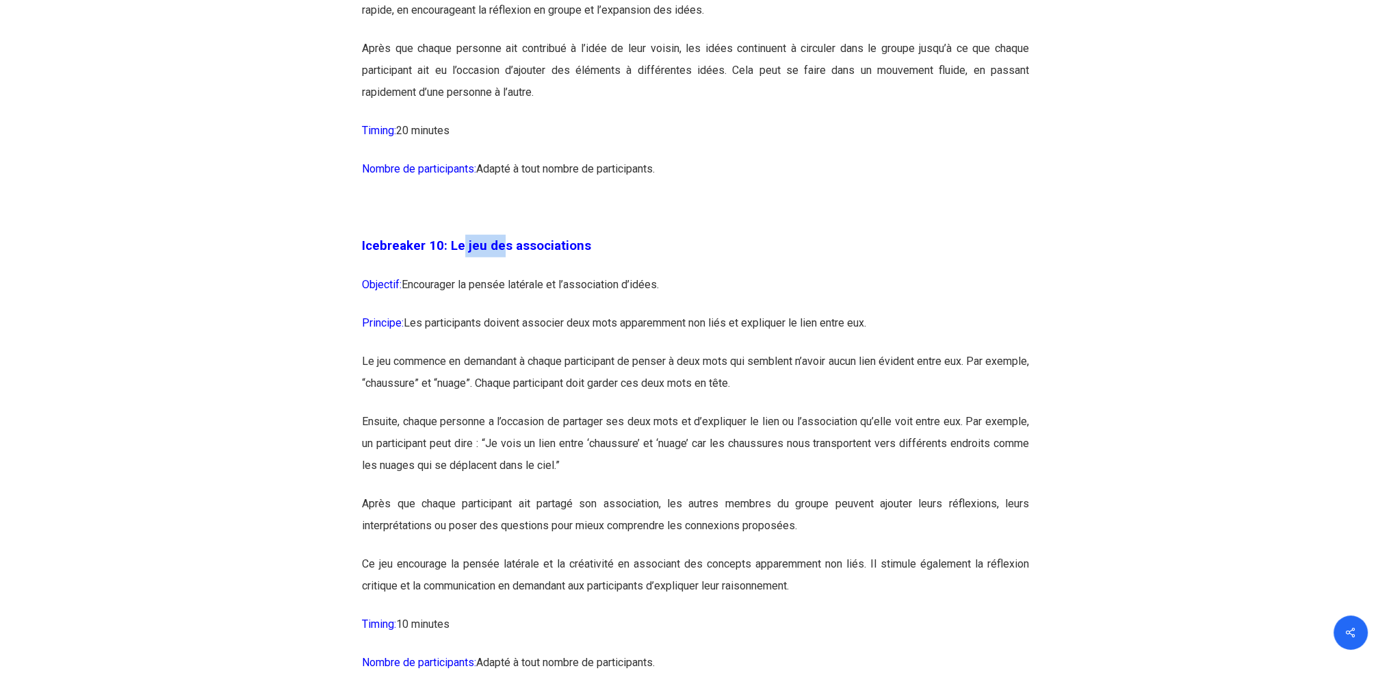
drag, startPoint x: 461, startPoint y: 283, endPoint x: 526, endPoint y: 283, distance: 65.7
click at [519, 253] on span "Icebreaker 10: Le jeu des associations" at bounding box center [476, 245] width 229 height 15
click at [539, 253] on span "Icebreaker 10: Le jeu des associations" at bounding box center [476, 245] width 229 height 15
drag, startPoint x: 502, startPoint y: 323, endPoint x: 558, endPoint y: 328, distance: 56.3
click at [521, 312] on p "Objectif: Encourager la pensée latérale et l’association d’idées." at bounding box center [695, 293] width 667 height 38
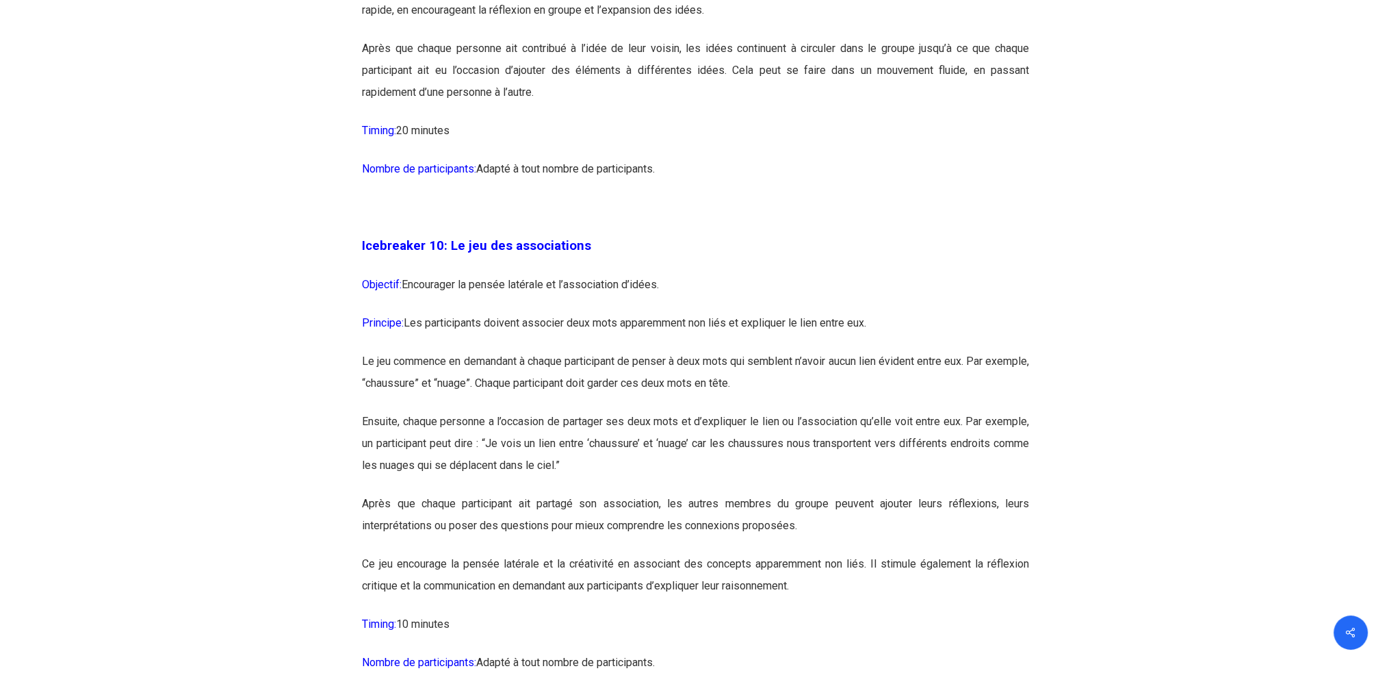
click at [543, 350] on p "Principe: Les participants doivent associer deux mots apparemment non liés et e…" at bounding box center [695, 331] width 667 height 38
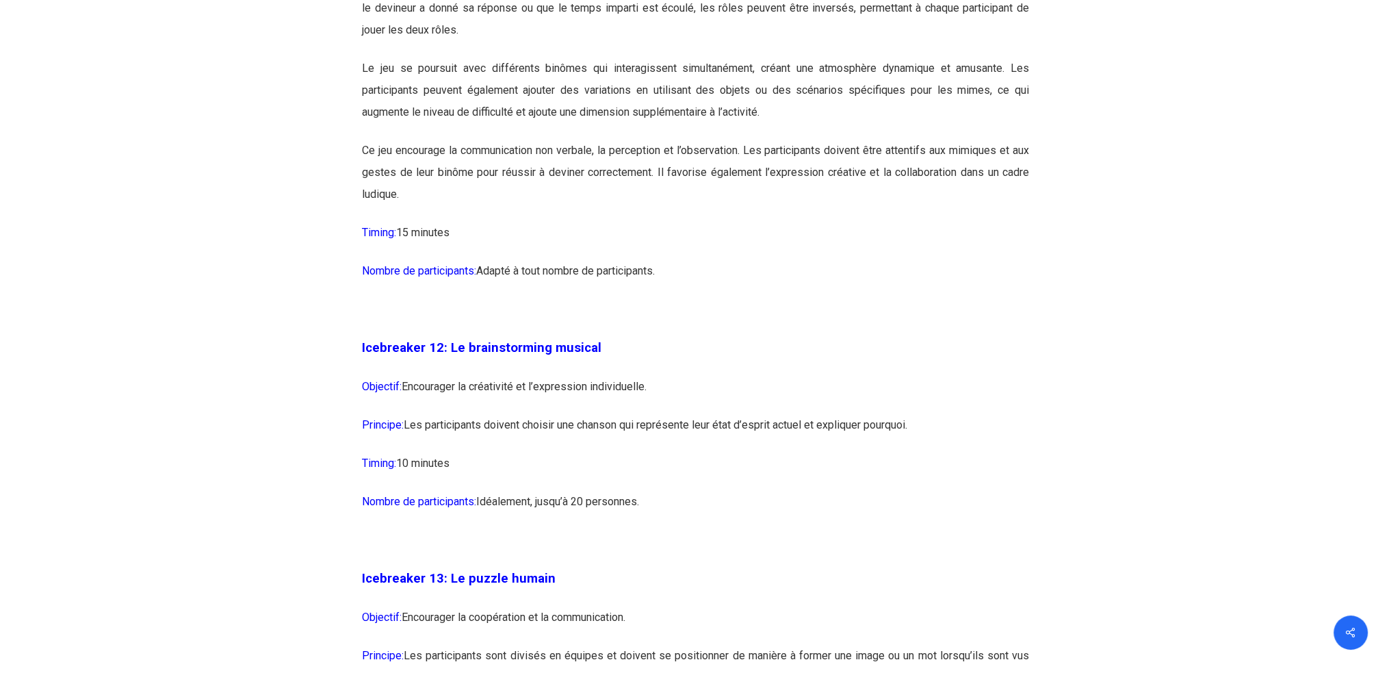
scroll to position [5840, 0]
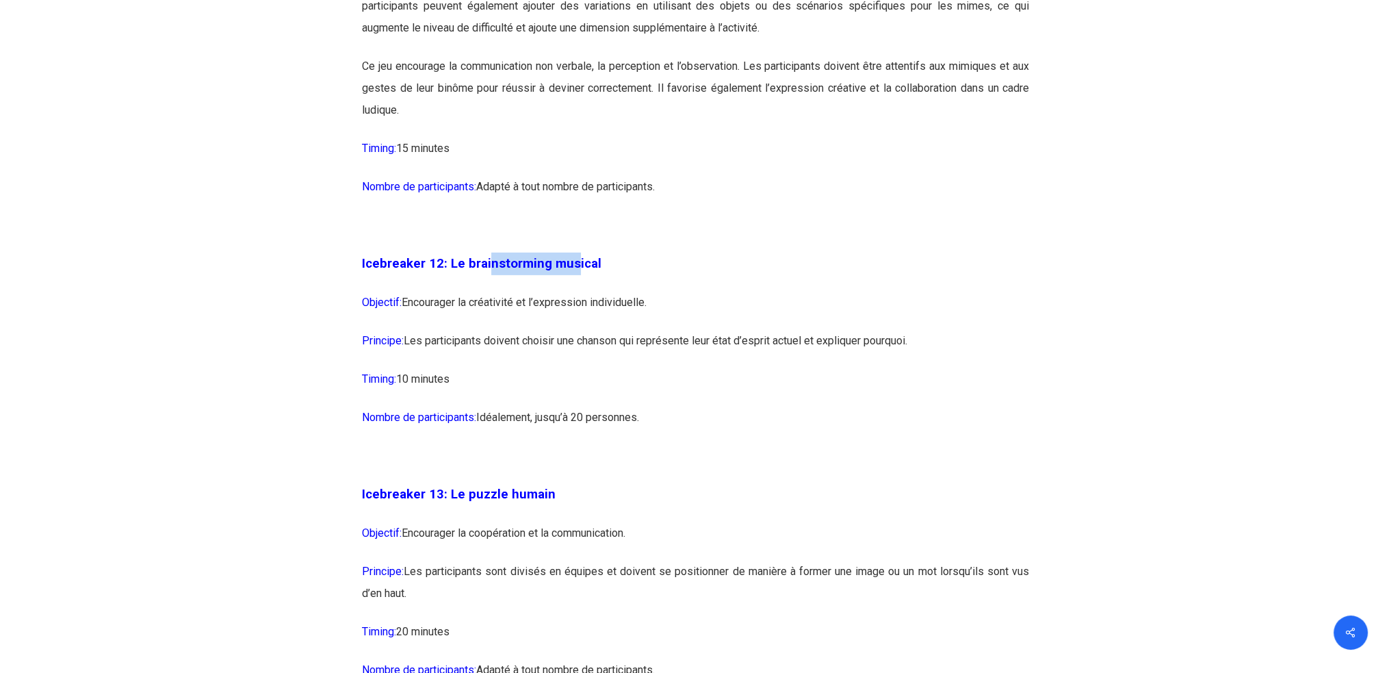
drag, startPoint x: 487, startPoint y: 303, endPoint x: 572, endPoint y: 311, distance: 85.9
click at [572, 271] on span "Icebreaker 12: Le brainstorming musical" at bounding box center [482, 263] width 240 height 15
click at [564, 271] on span "Icebreaker 12: Le brainstorming musical" at bounding box center [482, 263] width 240 height 15
click at [517, 330] on p "Objectif: Encourager la créativité et l’expression individuelle." at bounding box center [695, 311] width 667 height 38
click at [506, 368] on p "Principe: Les participants doivent choisir une chanson qui représente leur état…" at bounding box center [695, 349] width 667 height 38
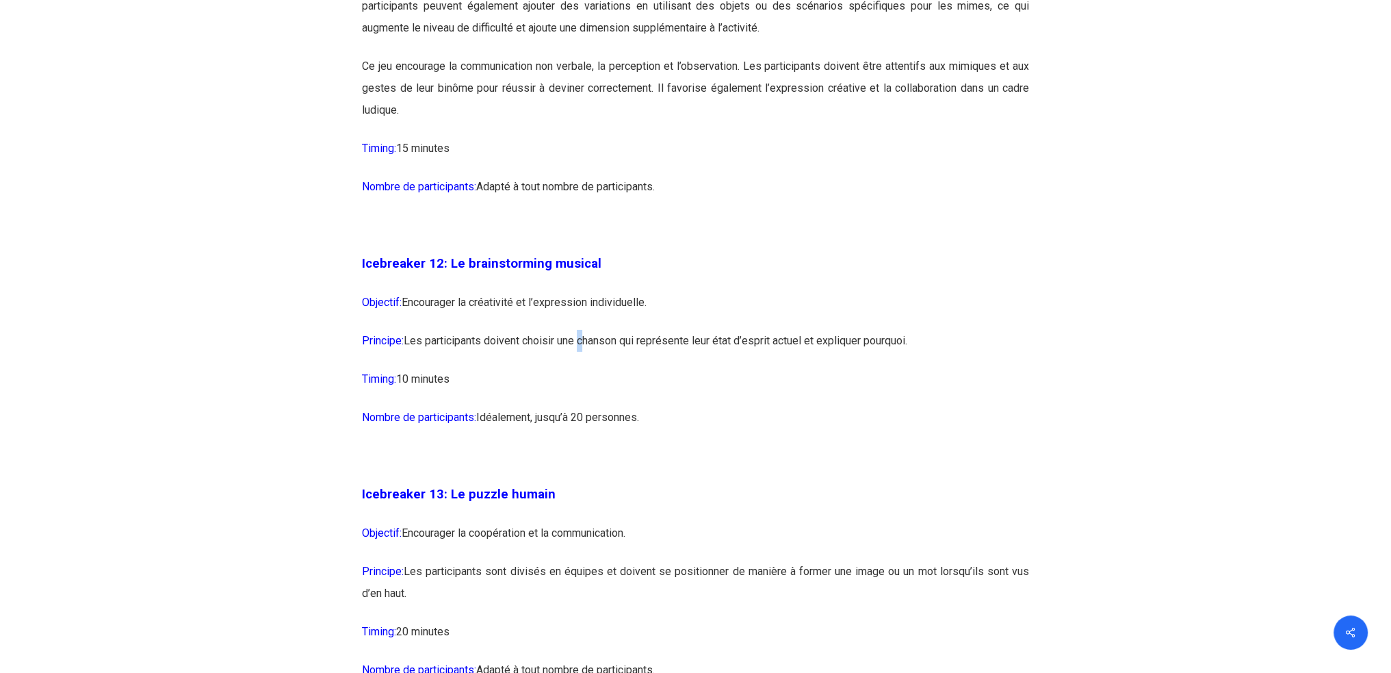
click at [581, 368] on p "Principe: Les participants doivent choisir une chanson qui représente leur état…" at bounding box center [695, 349] width 667 height 38
click at [643, 368] on p "Principe: Les participants doivent choisir une chanson qui représente leur état…" at bounding box center [695, 349] width 667 height 38
click at [739, 368] on p "Principe: Les participants doivent choisir une chanson qui représente leur état…" at bounding box center [695, 349] width 667 height 38
click at [791, 368] on p "Principe: Les participants doivent choisir une chanson qui représente leur état…" at bounding box center [695, 349] width 667 height 38
click at [530, 368] on p "Principe: Les participants doivent choisir une chanson qui représente leur état…" at bounding box center [695, 349] width 667 height 38
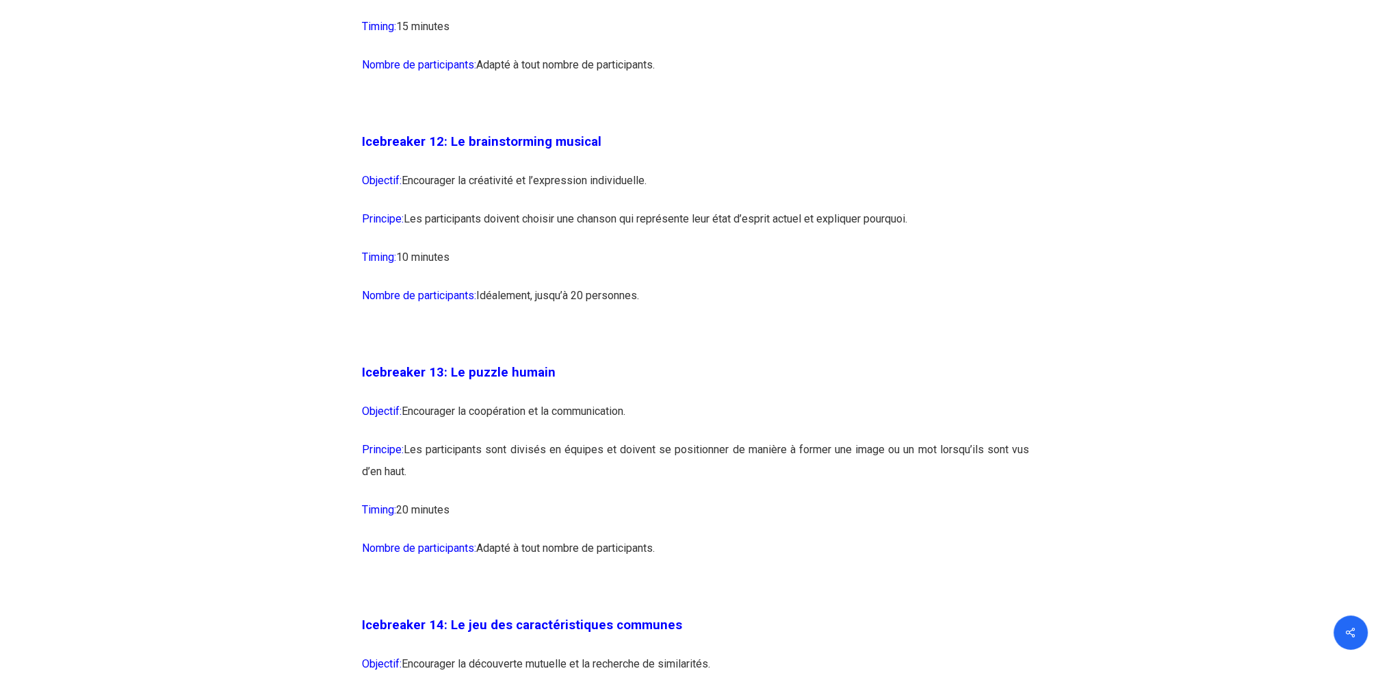
scroll to position [6022, 0]
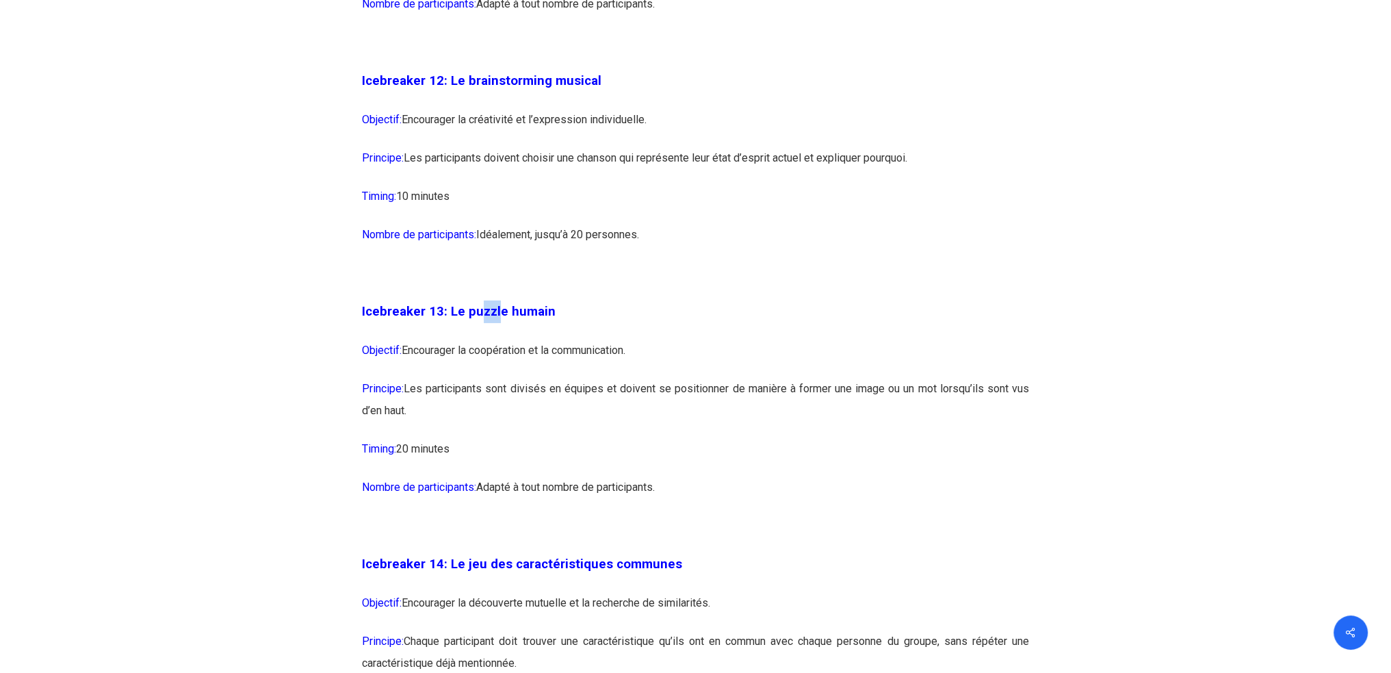
drag, startPoint x: 478, startPoint y: 356, endPoint x: 526, endPoint y: 358, distance: 48.6
click at [501, 319] on span "Icebreaker 13: Le puzzle humain" at bounding box center [459, 311] width 194 height 15
click at [528, 319] on span "Icebreaker 13: Le puzzle humain" at bounding box center [459, 311] width 194 height 15
drag, startPoint x: 445, startPoint y: 394, endPoint x: 509, endPoint y: 394, distance: 64.3
click at [496, 378] on p "Objectif: Encourager la coopération et la communication." at bounding box center [695, 358] width 667 height 38
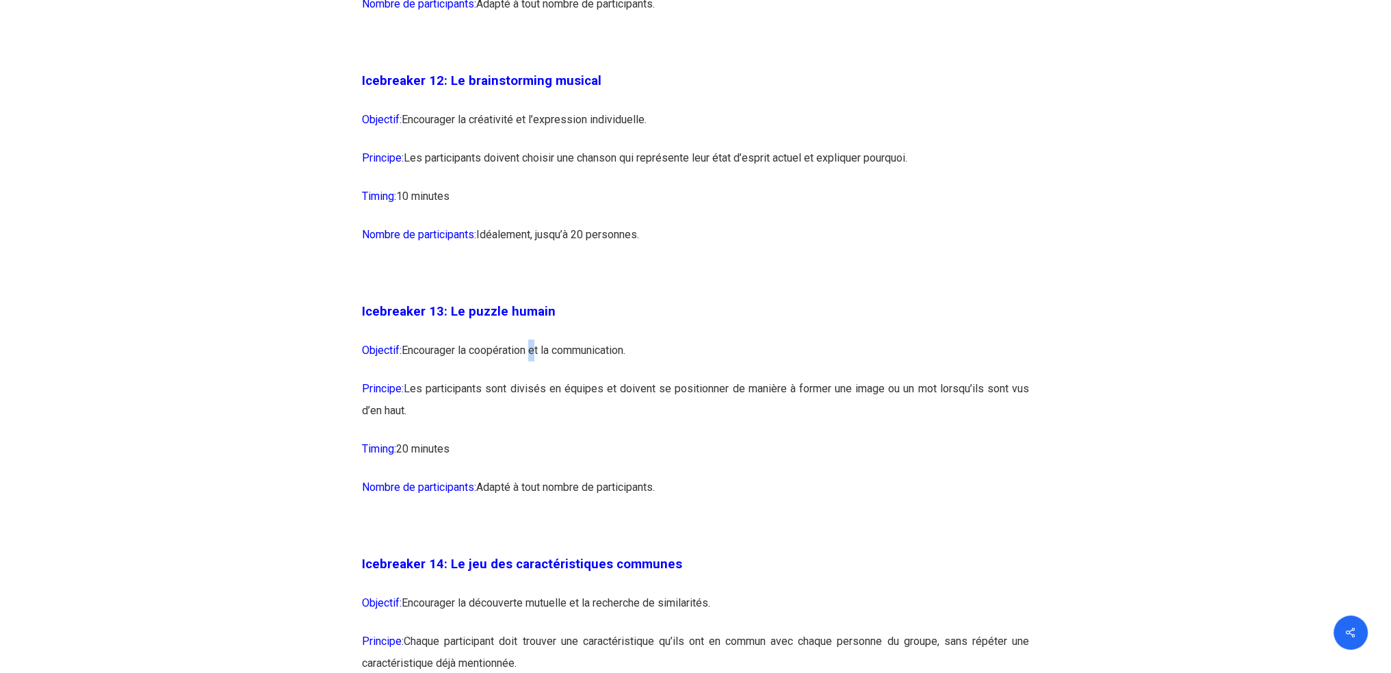
click at [537, 378] on p "Objectif: Encourager la coopération et la communication." at bounding box center [695, 358] width 667 height 38
click at [566, 378] on p "Objectif: Encourager la coopération et la communication." at bounding box center [695, 358] width 667 height 38
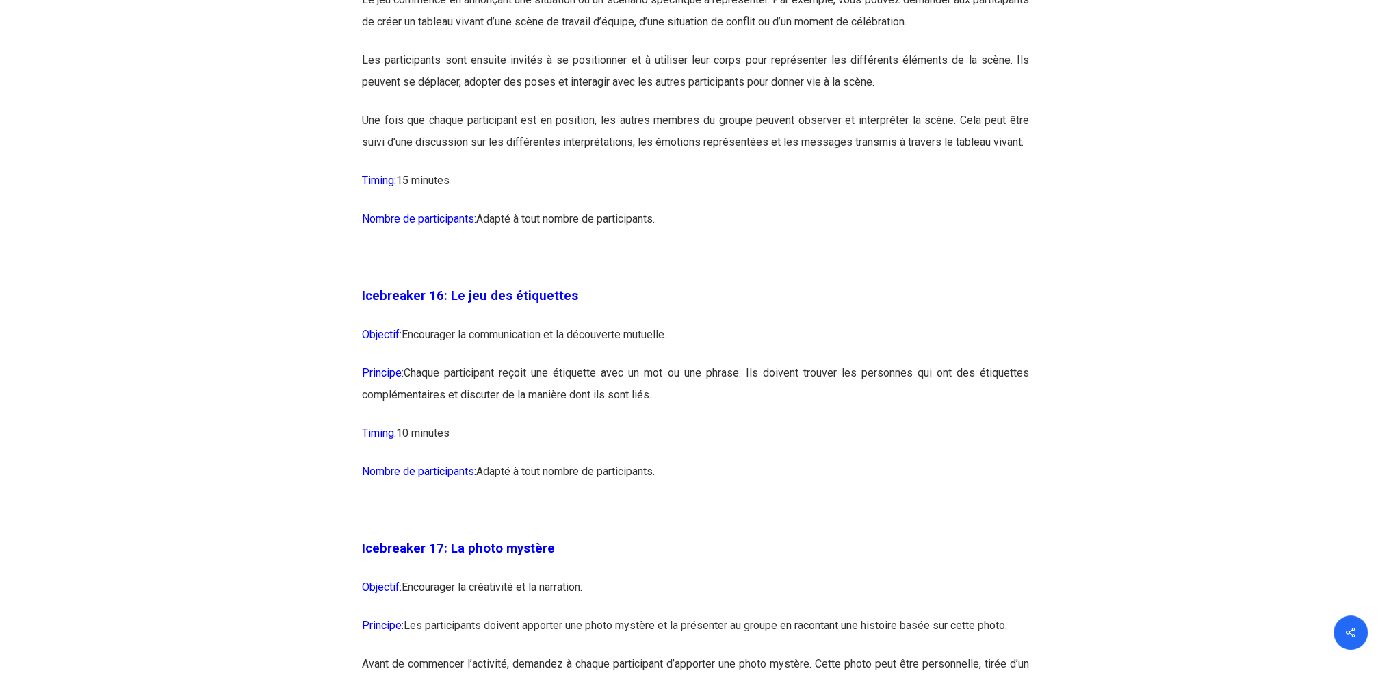
scroll to position [7299, 0]
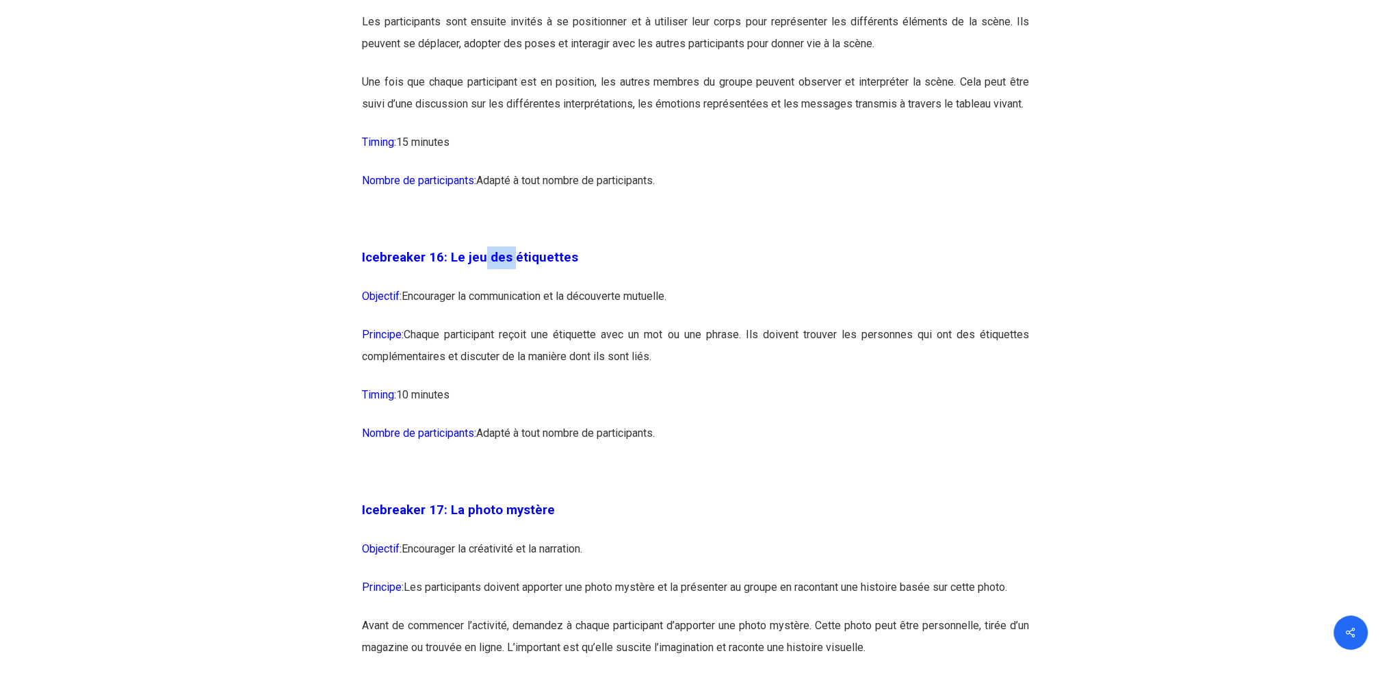
drag, startPoint x: 482, startPoint y: 295, endPoint x: 519, endPoint y: 301, distance: 36.8
click at [509, 265] on span "Icebreaker 16: Le jeu des étiquettes" at bounding box center [470, 257] width 216 height 15
click at [524, 285] on p "Icebreaker 16: Le jeu des étiquettes" at bounding box center [695, 265] width 667 height 39
drag, startPoint x: 520, startPoint y: 374, endPoint x: 625, endPoint y: 378, distance: 104.8
click at [612, 378] on p "Principe: Chaque participant reçoit une étiquette avec un mot ou une phrase. Il…" at bounding box center [695, 354] width 667 height 60
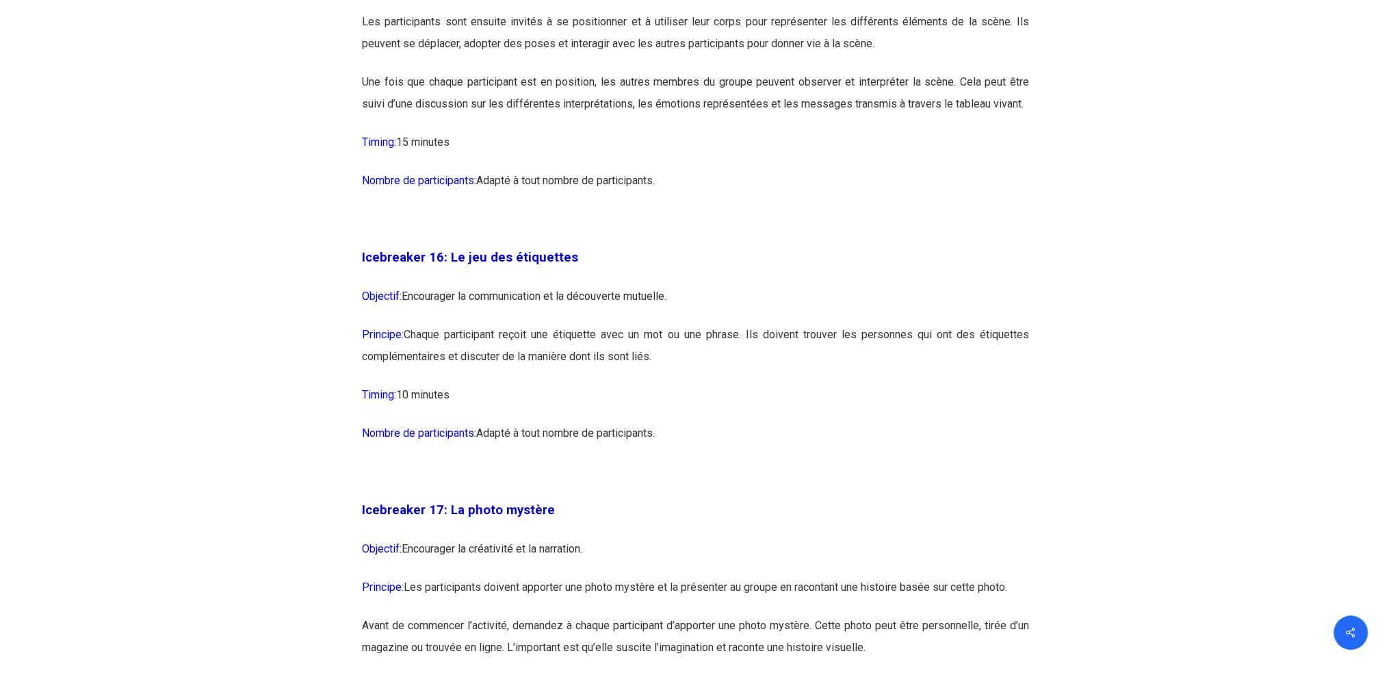
click at [647, 378] on p "Principe: Chaque participant reçoit une étiquette avec un mot ou une phrase. Il…" at bounding box center [695, 354] width 667 height 60
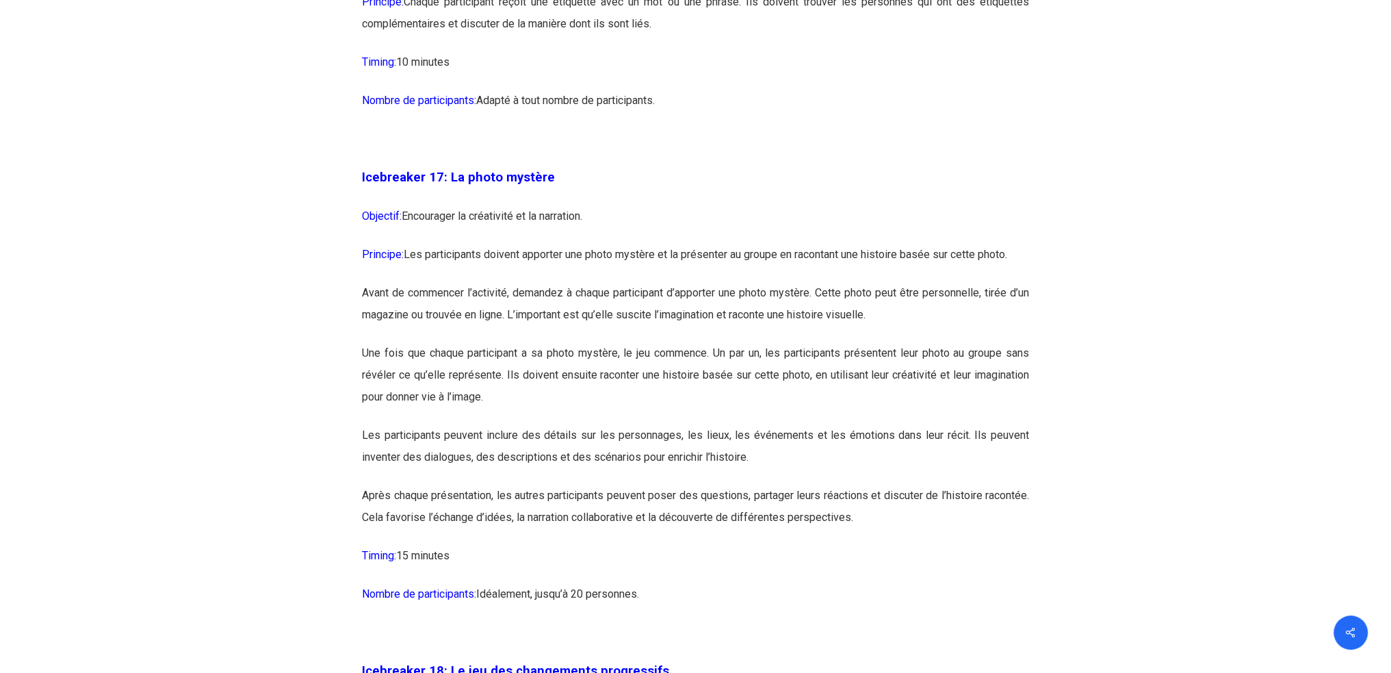
scroll to position [7665, 0]
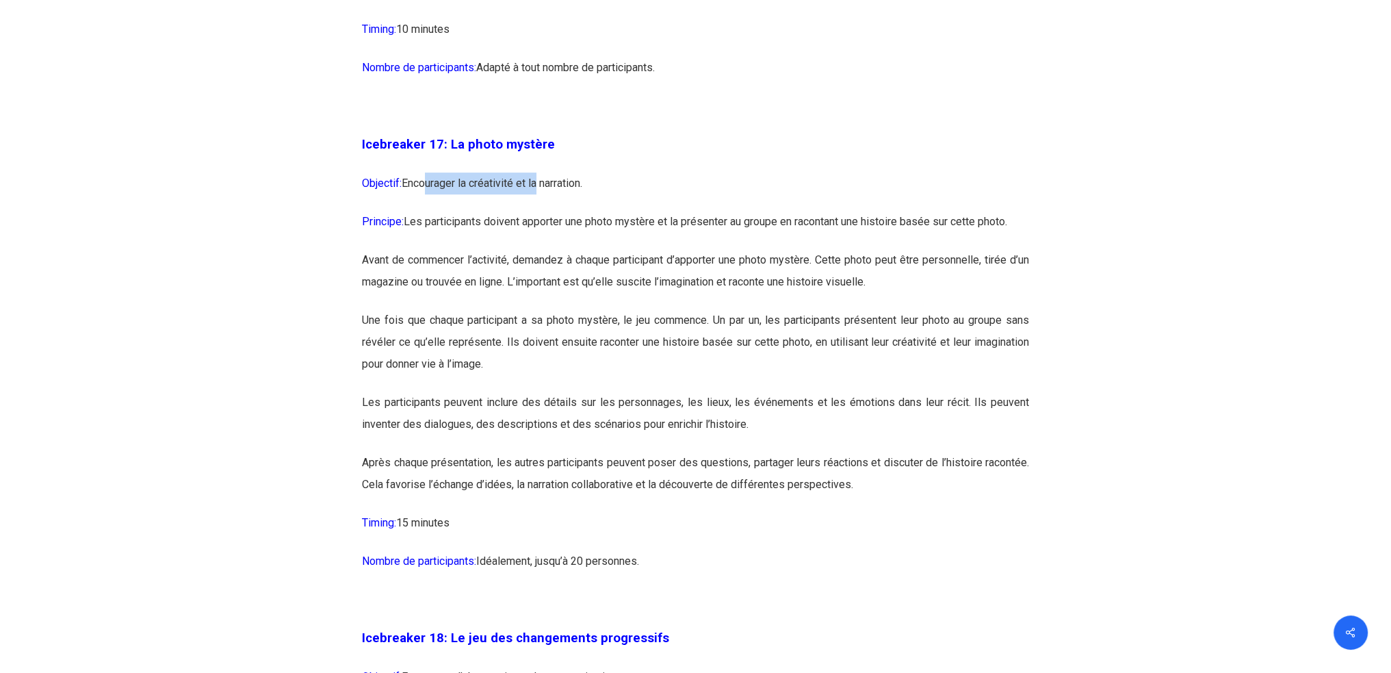
drag, startPoint x: 442, startPoint y: 224, endPoint x: 555, endPoint y: 231, distance: 113.1
click at [550, 211] on p "Objectif: Encourager la créativité et la narration." at bounding box center [695, 191] width 667 height 38
drag, startPoint x: 555, startPoint y: 231, endPoint x: 550, endPoint y: 238, distance: 8.9
click at [556, 211] on p "Objectif: Encourager la créativité et la narration." at bounding box center [695, 191] width 667 height 38
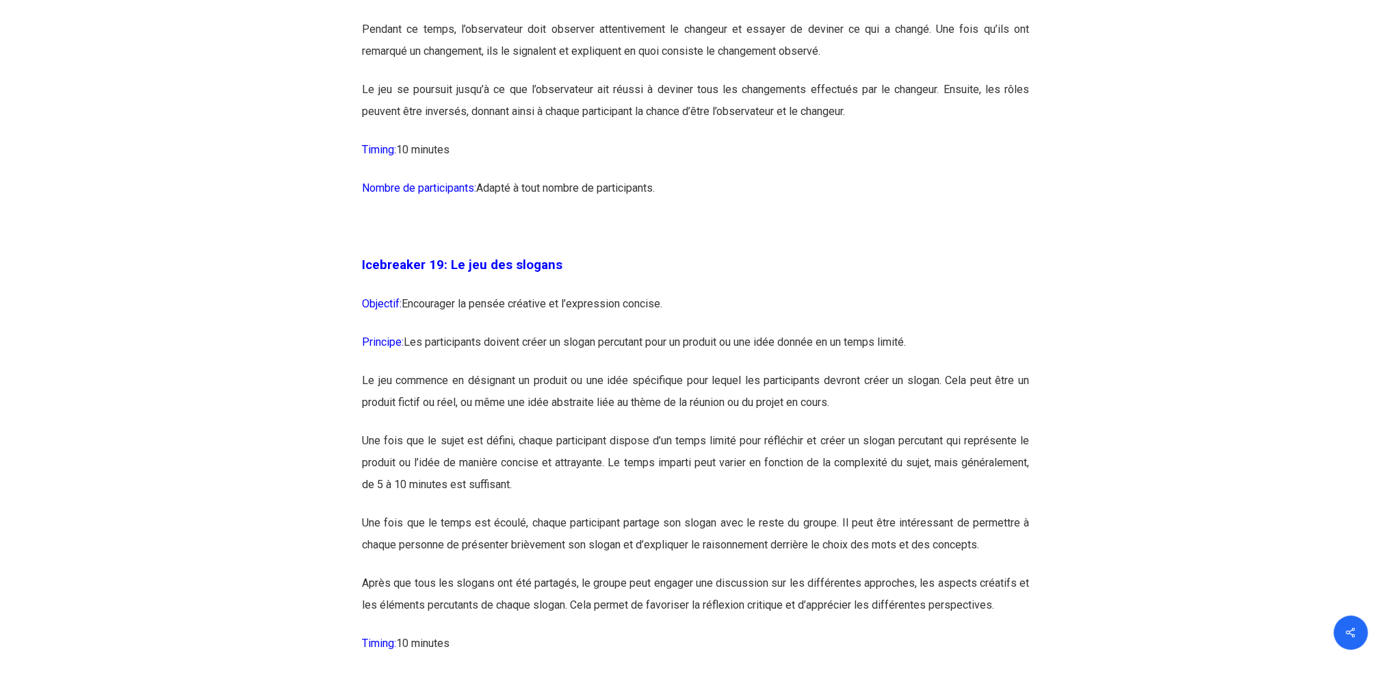
scroll to position [8577, 0]
drag, startPoint x: 451, startPoint y: 341, endPoint x: 511, endPoint y: 341, distance: 60.2
click at [511, 329] on p "Objectif: Encourager la pensée créative et l’expression concise." at bounding box center [695, 310] width 667 height 38
click at [555, 329] on p "Objectif: Encourager la pensée créative et l’expression concise." at bounding box center [695, 310] width 667 height 38
click at [608, 329] on p "Objectif: Encourager la pensée créative et l’expression concise." at bounding box center [695, 310] width 667 height 38
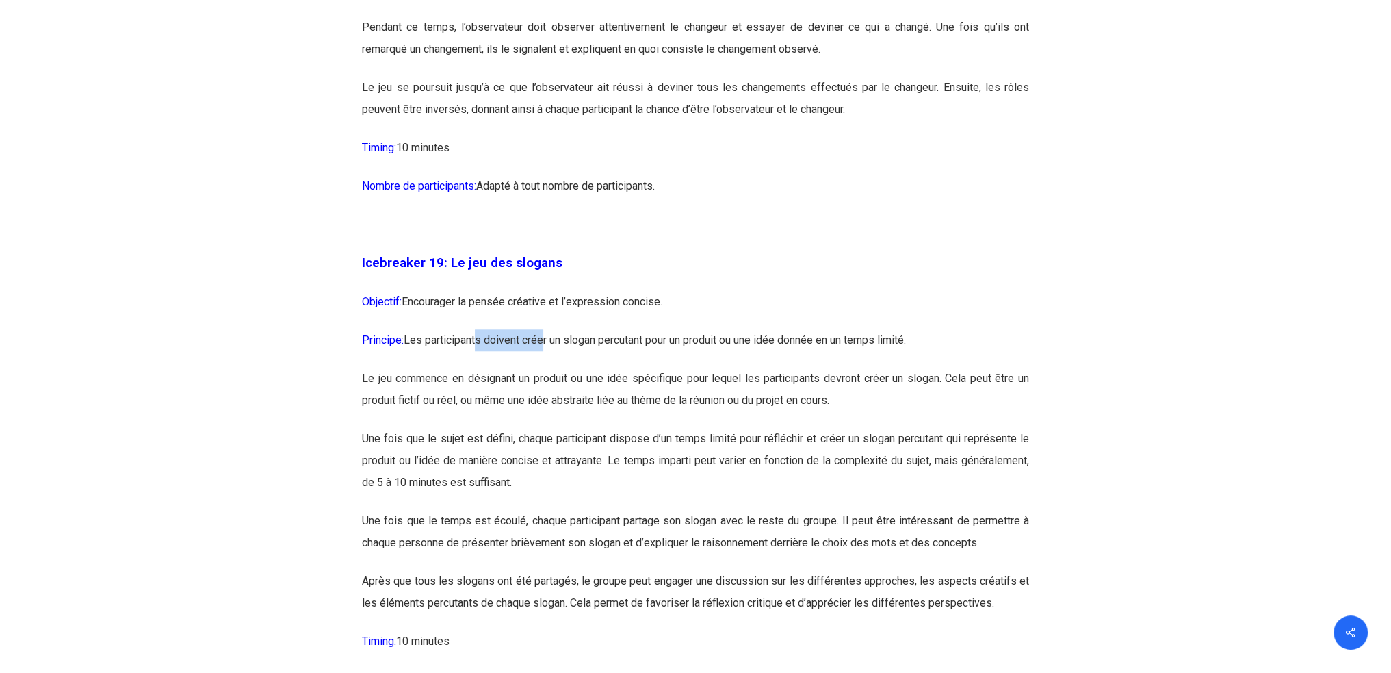
drag, startPoint x: 481, startPoint y: 380, endPoint x: 551, endPoint y: 380, distance: 69.8
click at [550, 367] on p "Principe: Les participants doivent créer un slogan percutant pour un produit ou…" at bounding box center [695, 348] width 667 height 38
drag, startPoint x: 630, startPoint y: 380, endPoint x: 646, endPoint y: 380, distance: 16.4
click at [632, 367] on p "Principe: Les participants doivent créer un slogan percutant pour un produit ou…" at bounding box center [695, 348] width 667 height 38
drag, startPoint x: 706, startPoint y: 380, endPoint x: 722, endPoint y: 384, distance: 16.9
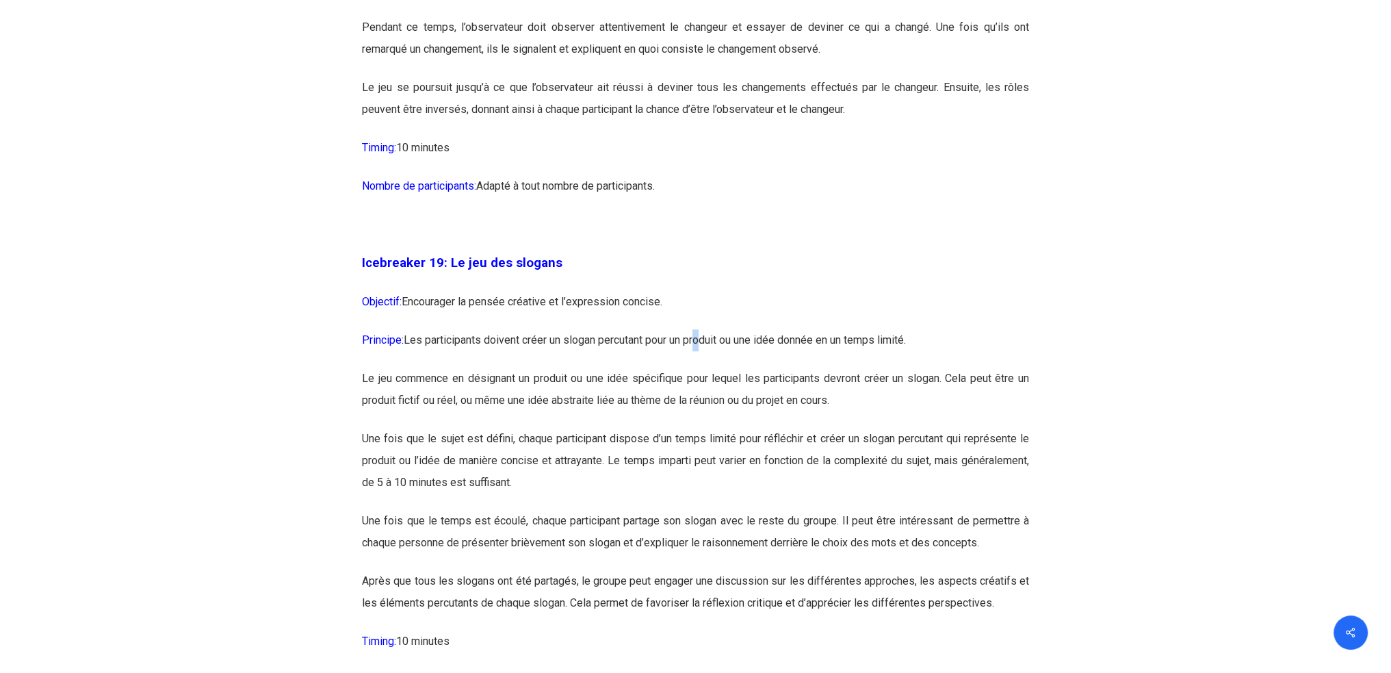
click at [706, 367] on p "Principe: Les participants doivent créer un slogan percutant pour un produit ou…" at bounding box center [695, 348] width 667 height 38
click at [818, 367] on p "Principe: Les participants doivent créer un slogan percutant pour un produit ou…" at bounding box center [695, 348] width 667 height 38
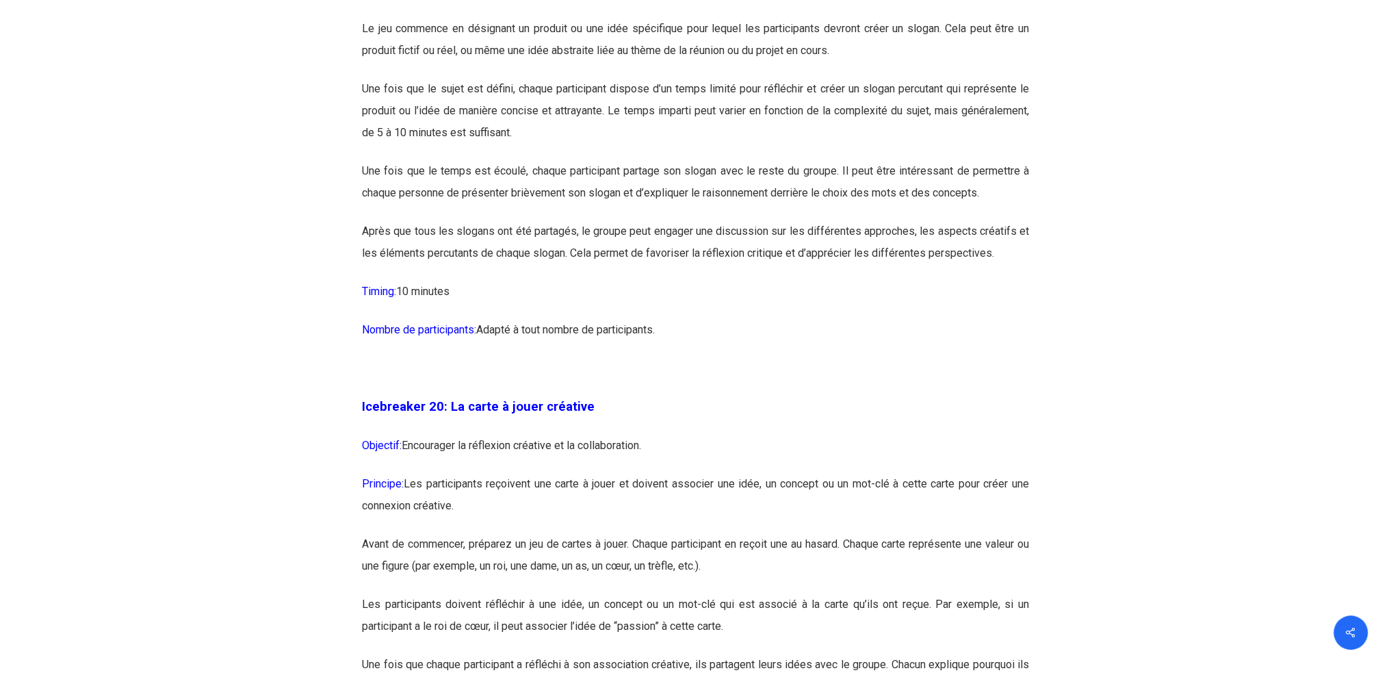
scroll to position [8942, 0]
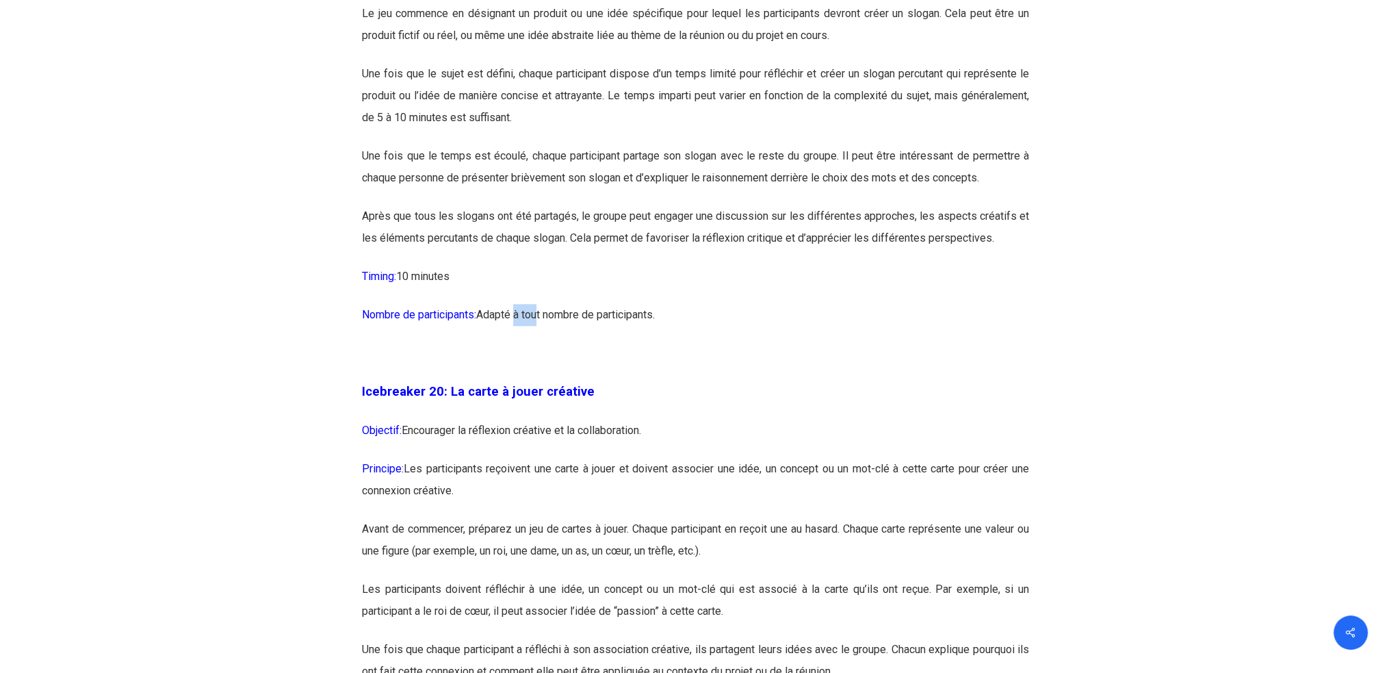
drag, startPoint x: 523, startPoint y: 350, endPoint x: 586, endPoint y: 356, distance: 63.9
click at [539, 342] on p "Nombre de participants: Adapté à tout nombre de participants." at bounding box center [695, 323] width 667 height 38
click at [590, 342] on p "Nombre de participants: Adapté à tout nombre de participants." at bounding box center [695, 323] width 667 height 38
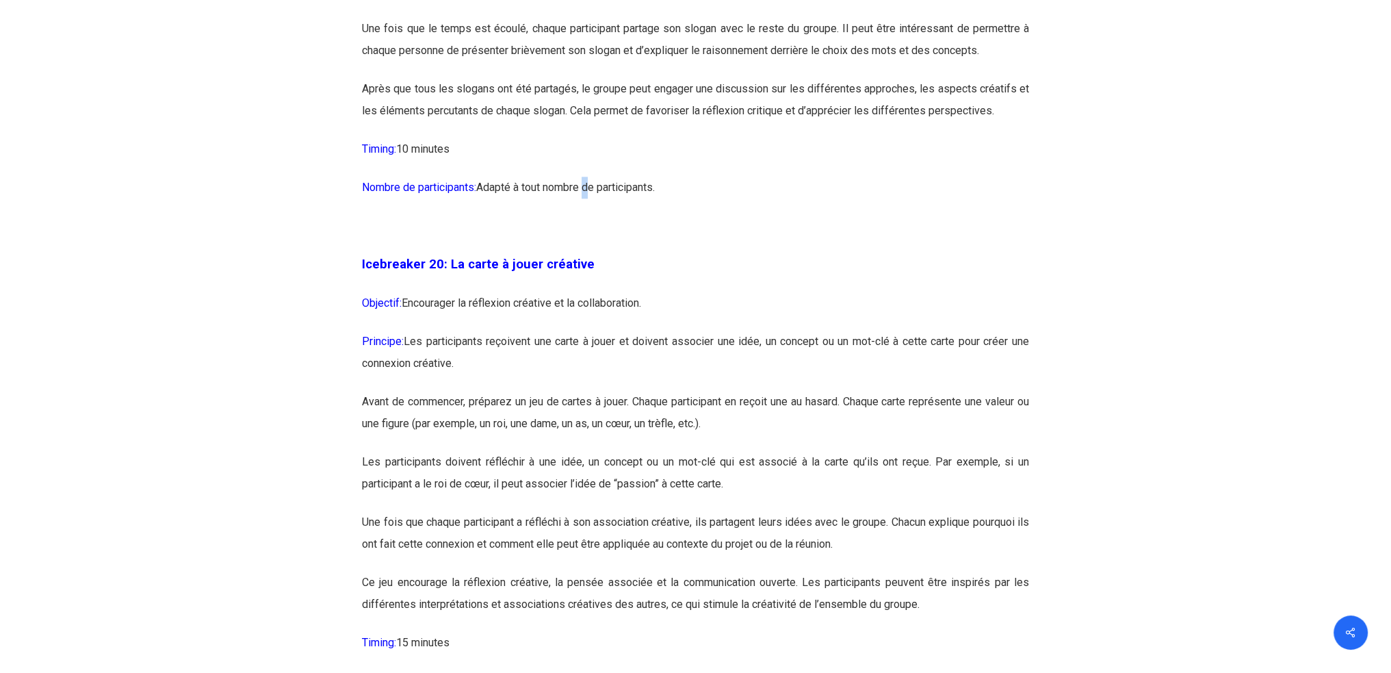
scroll to position [9124, 0]
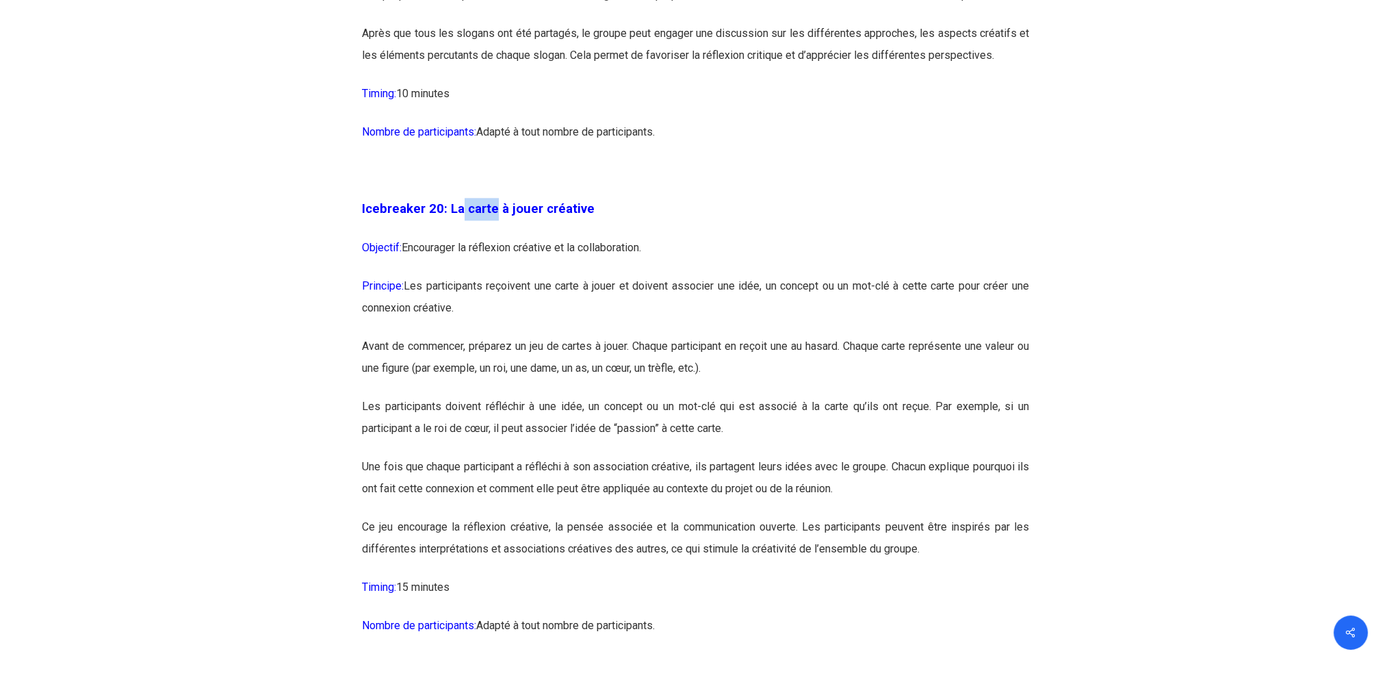
drag, startPoint x: 460, startPoint y: 251, endPoint x: 527, endPoint y: 251, distance: 67.1
click at [519, 216] on span "Icebreaker 20: La carte à jouer créative" at bounding box center [478, 208] width 233 height 15
drag, startPoint x: 545, startPoint y: 252, endPoint x: 535, endPoint y: 270, distance: 20.8
click at [545, 216] on span "Icebreaker 20: La carte à jouer créative" at bounding box center [478, 208] width 233 height 15
drag, startPoint x: 489, startPoint y: 288, endPoint x: 506, endPoint y: 288, distance: 17.8
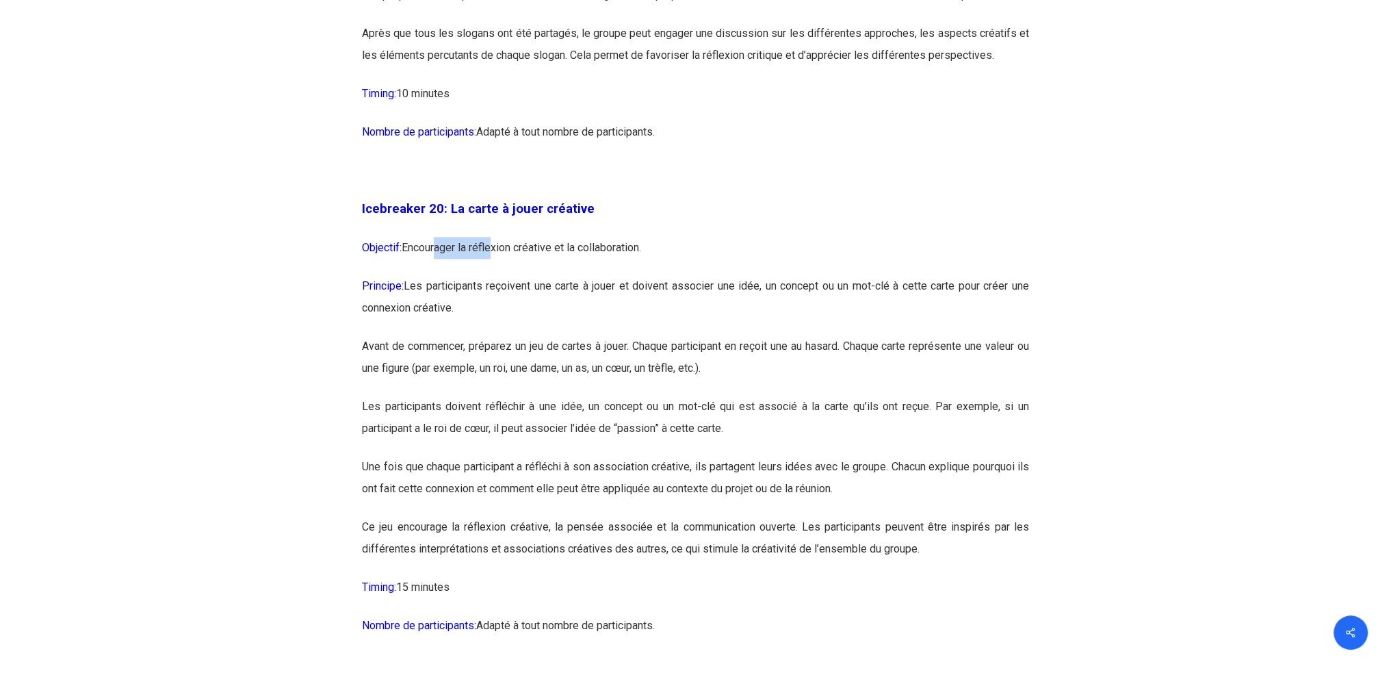
click at [506, 275] on p "Objectif: Encourager la réflexion créative et la collaboration." at bounding box center [695, 256] width 667 height 38
click at [586, 275] on p "Objectif: Encourager la réflexion créative et la collaboration." at bounding box center [695, 256] width 667 height 38
drag, startPoint x: 485, startPoint y: 317, endPoint x: 589, endPoint y: 317, distance: 103.3
click at [572, 317] on p "Principe: Les participants reçoivent une carte à jouer et doivent associer une …" at bounding box center [695, 305] width 667 height 60
drag, startPoint x: 608, startPoint y: 317, endPoint x: 623, endPoint y: 318, distance: 15.8
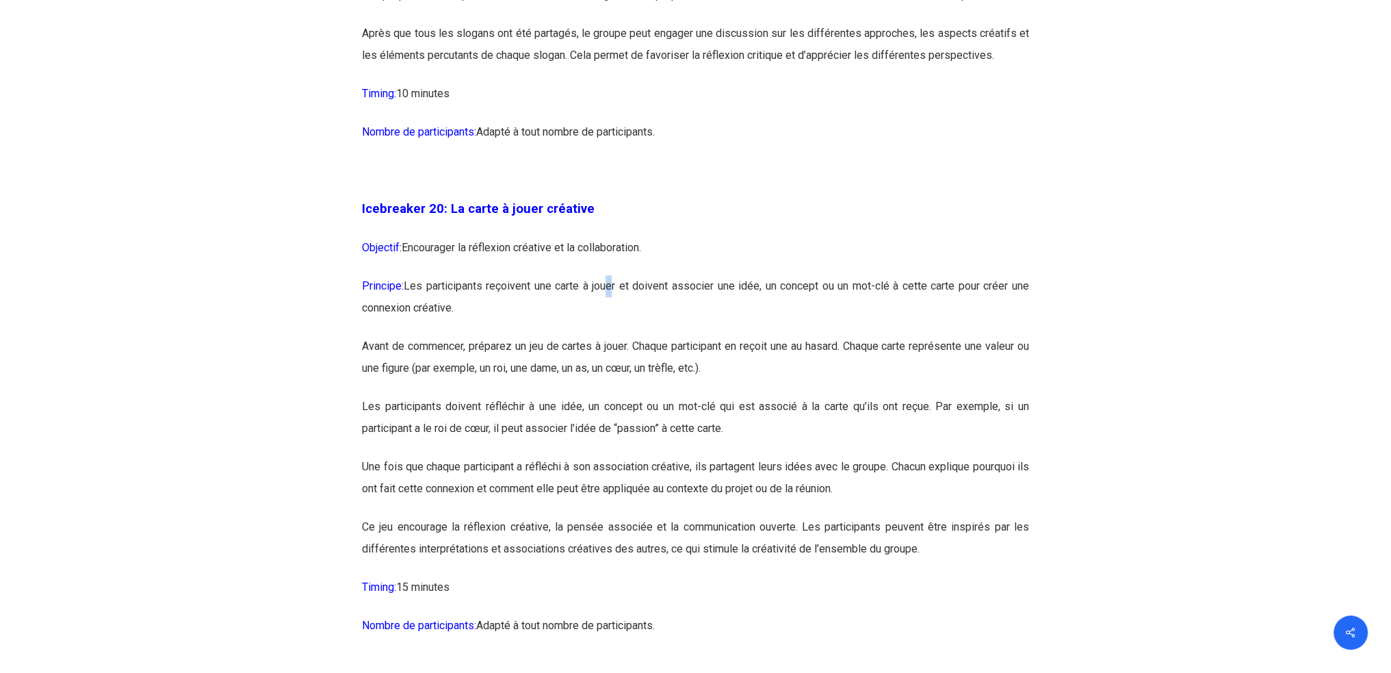
click at [612, 317] on p "Principe: Les participants reçoivent une carte à jouer et doivent associer une …" at bounding box center [695, 305] width 667 height 60
click at [680, 322] on p "Principe: Les participants reçoivent une carte à jouer et doivent associer une …" at bounding box center [695, 305] width 667 height 60
click at [719, 324] on p "Principe: Les participants reçoivent une carte à jouer et doivent associer une …" at bounding box center [695, 305] width 667 height 60
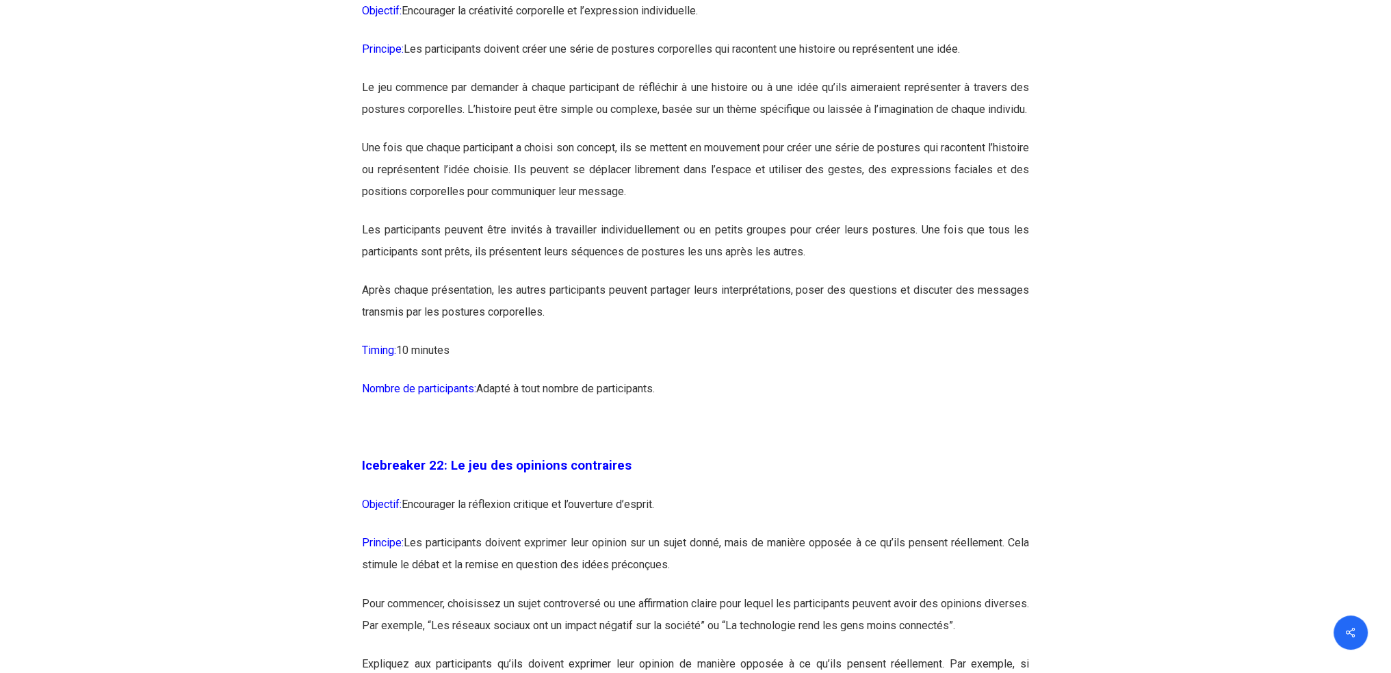
scroll to position [10219, 0]
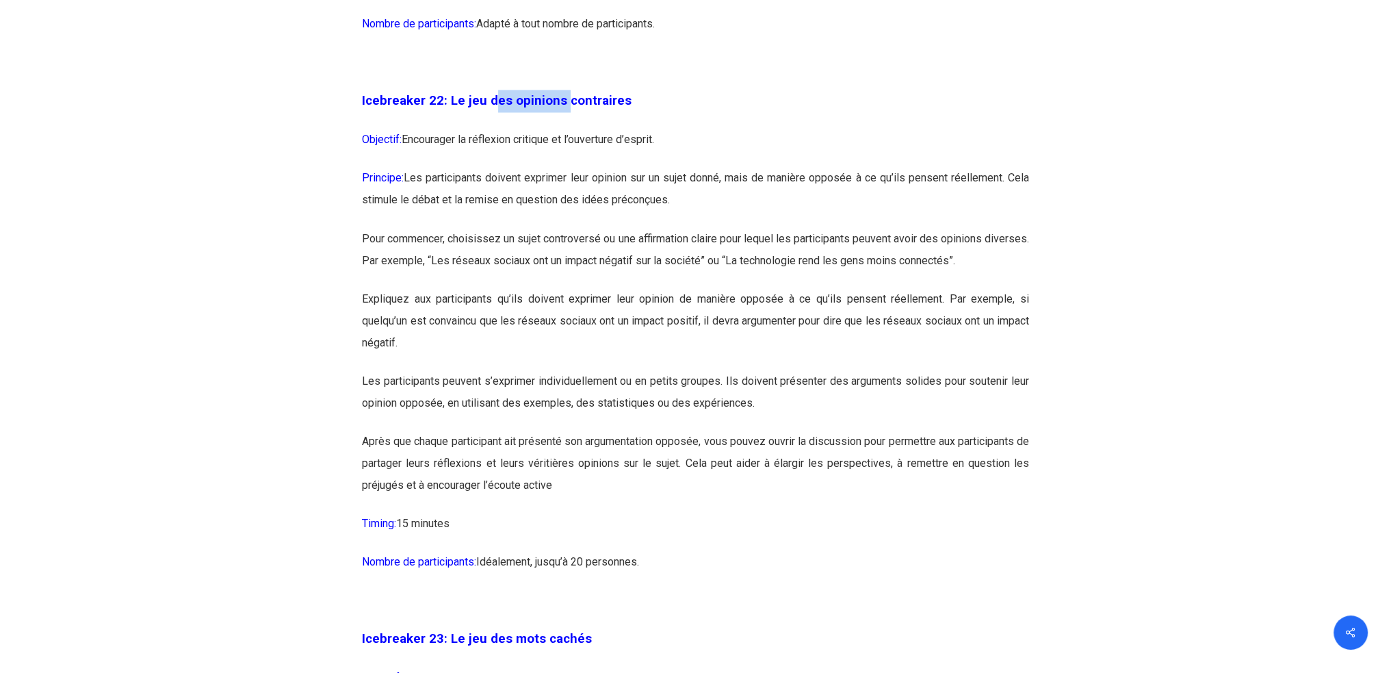
drag, startPoint x: 518, startPoint y: 164, endPoint x: 577, endPoint y: 166, distance: 58.9
click at [569, 108] on span "Icebreaker 22: Le jeu des opinions contraires" at bounding box center [497, 100] width 270 height 15
click at [580, 108] on span "Icebreaker 22: Le jeu des opinions contraires" at bounding box center [497, 100] width 270 height 15
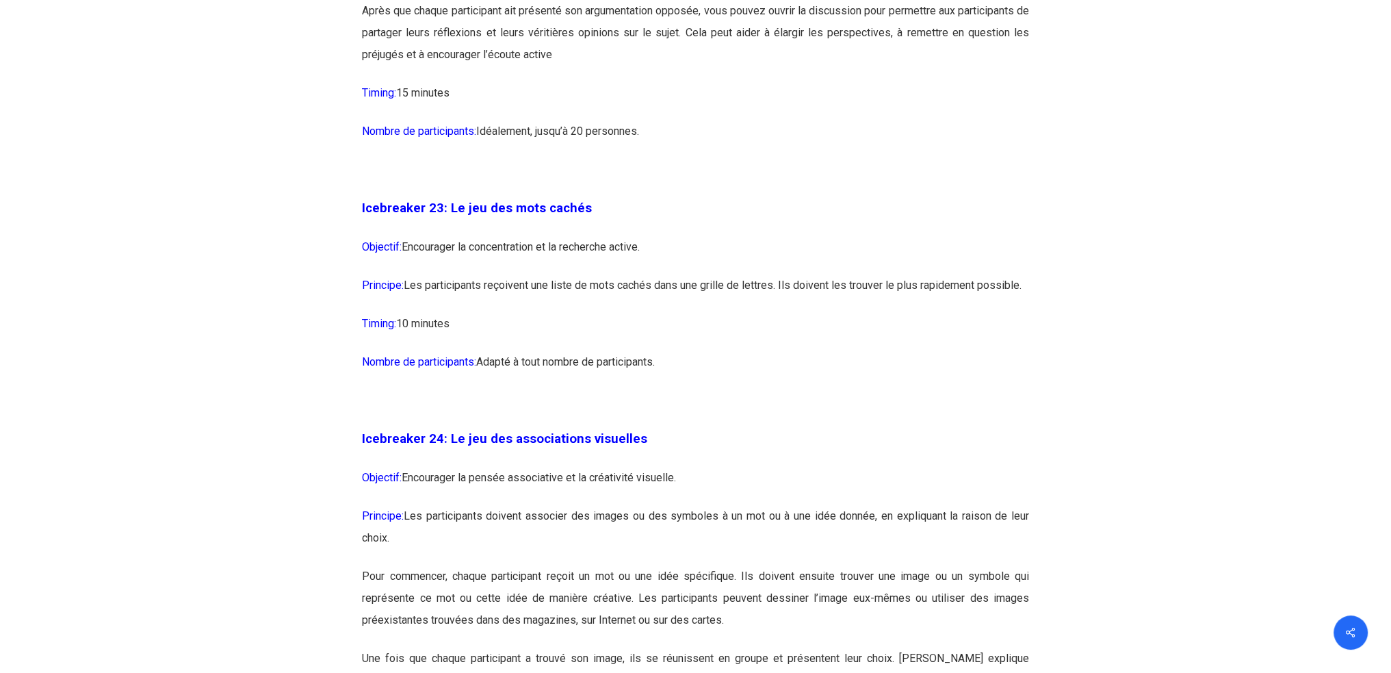
scroll to position [10767, 0]
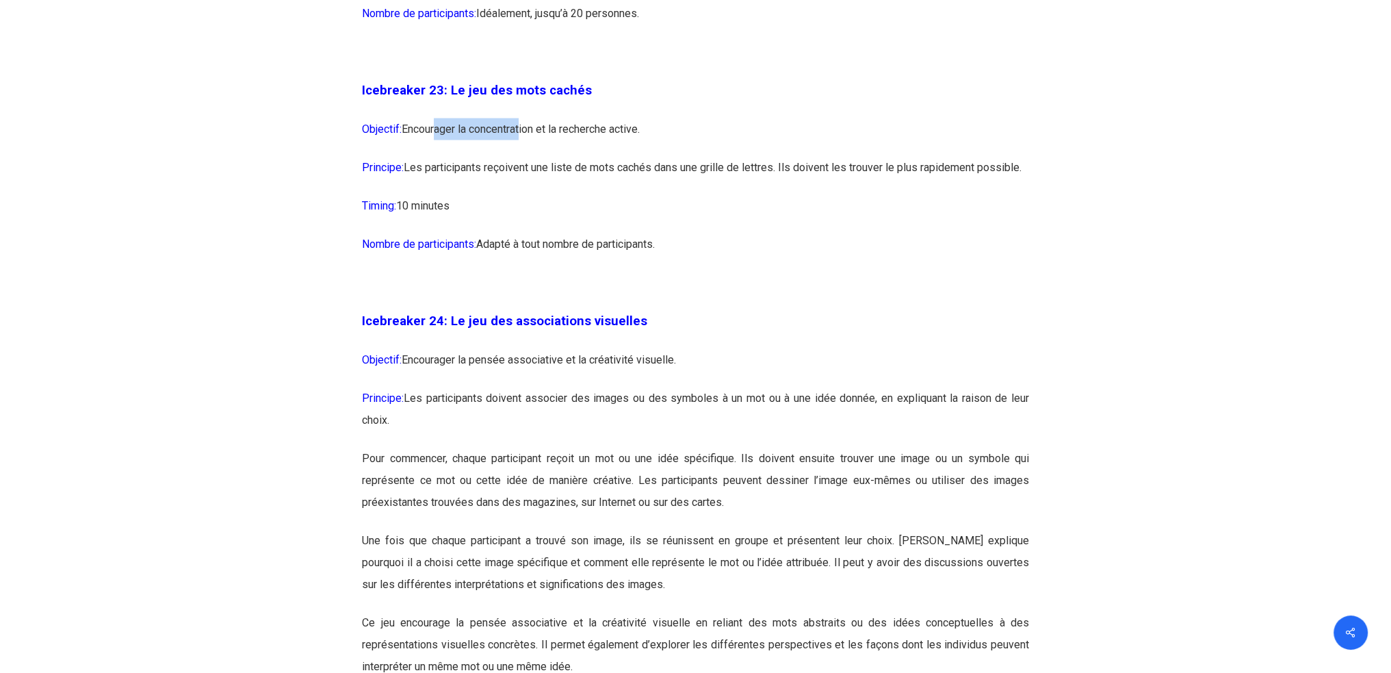
drag, startPoint x: 435, startPoint y: 191, endPoint x: 552, endPoint y: 197, distance: 117.2
click at [529, 157] on p "Objectif: Encourager la concentration et la recherche active." at bounding box center [695, 137] width 667 height 38
click at [574, 157] on p "Objectif: Encourager la concentration et la recherche active." at bounding box center [695, 137] width 667 height 38
drag, startPoint x: 628, startPoint y: 190, endPoint x: 495, endPoint y: 190, distance: 133.4
click at [495, 157] on p "Objectif: Encourager la concentration et la recherche active." at bounding box center [695, 137] width 667 height 38
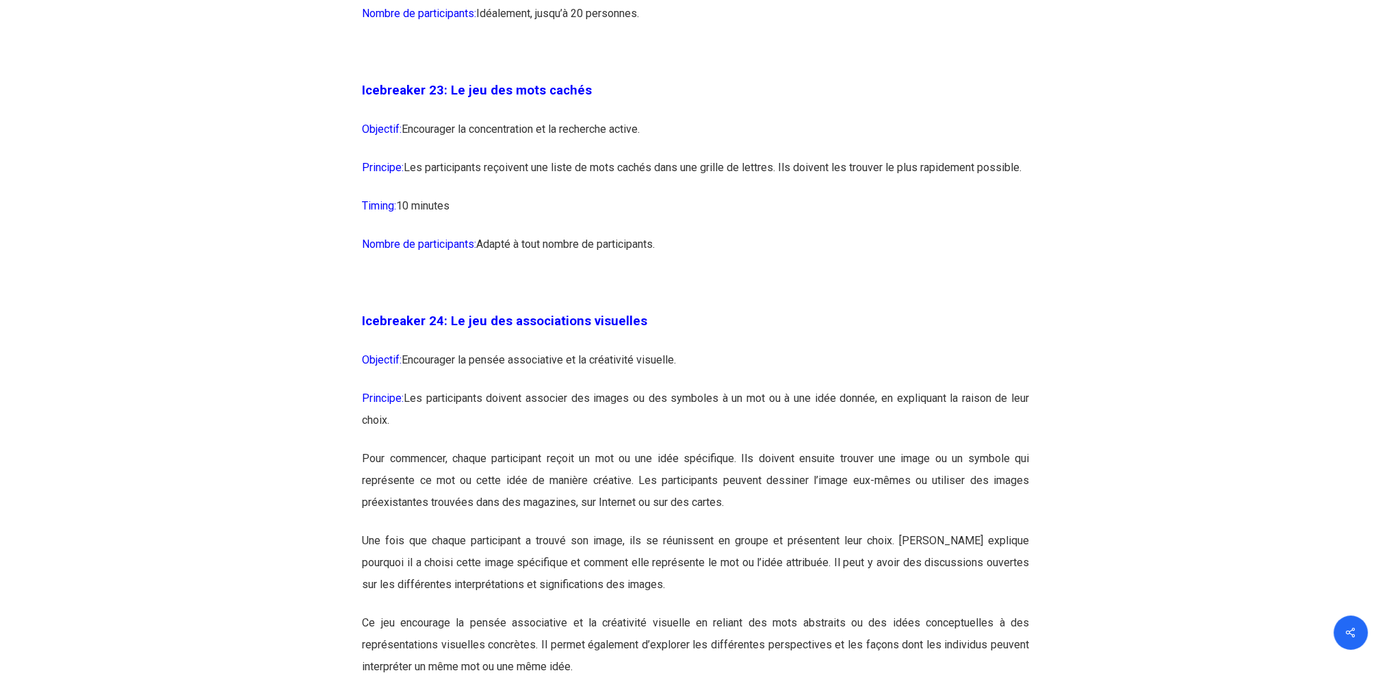
click at [478, 157] on p "Objectif: Encourager la concentration et la recherche active." at bounding box center [695, 137] width 667 height 38
drag, startPoint x: 419, startPoint y: 188, endPoint x: 526, endPoint y: 194, distance: 106.9
click at [526, 157] on p "Objectif: Encourager la concentration et la recherche active." at bounding box center [695, 137] width 667 height 38
click at [527, 157] on p "Objectif: Encourager la concentration et la recherche active." at bounding box center [695, 137] width 667 height 38
click at [554, 157] on p "Objectif: Encourager la concentration et la recherche active." at bounding box center [695, 137] width 667 height 38
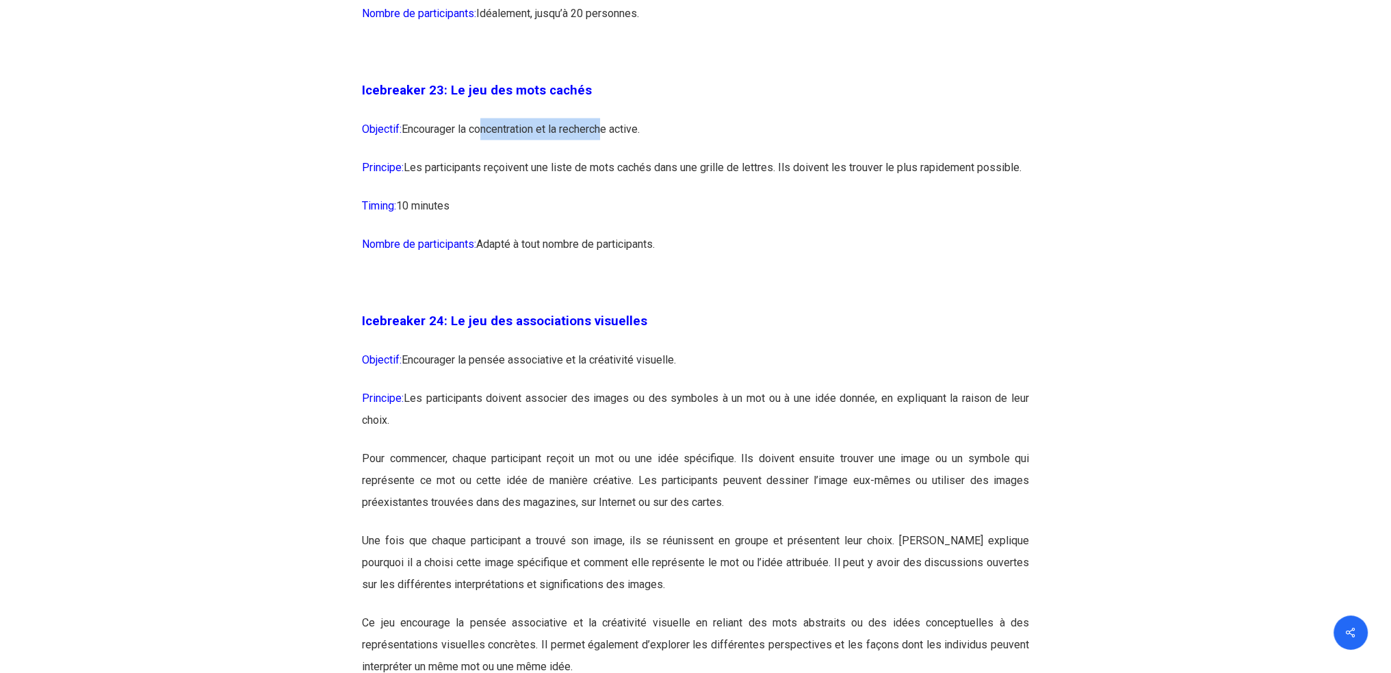
drag, startPoint x: 602, startPoint y: 192, endPoint x: 480, endPoint y: 188, distance: 121.9
click at [480, 157] on p "Objectif: Encourager la concentration et la recherche active." at bounding box center [695, 137] width 667 height 38
click at [437, 157] on p "Objectif: Encourager la concentration et la recherche active." at bounding box center [695, 137] width 667 height 38
drag, startPoint x: 409, startPoint y: 187, endPoint x: 494, endPoint y: 189, distance: 84.9
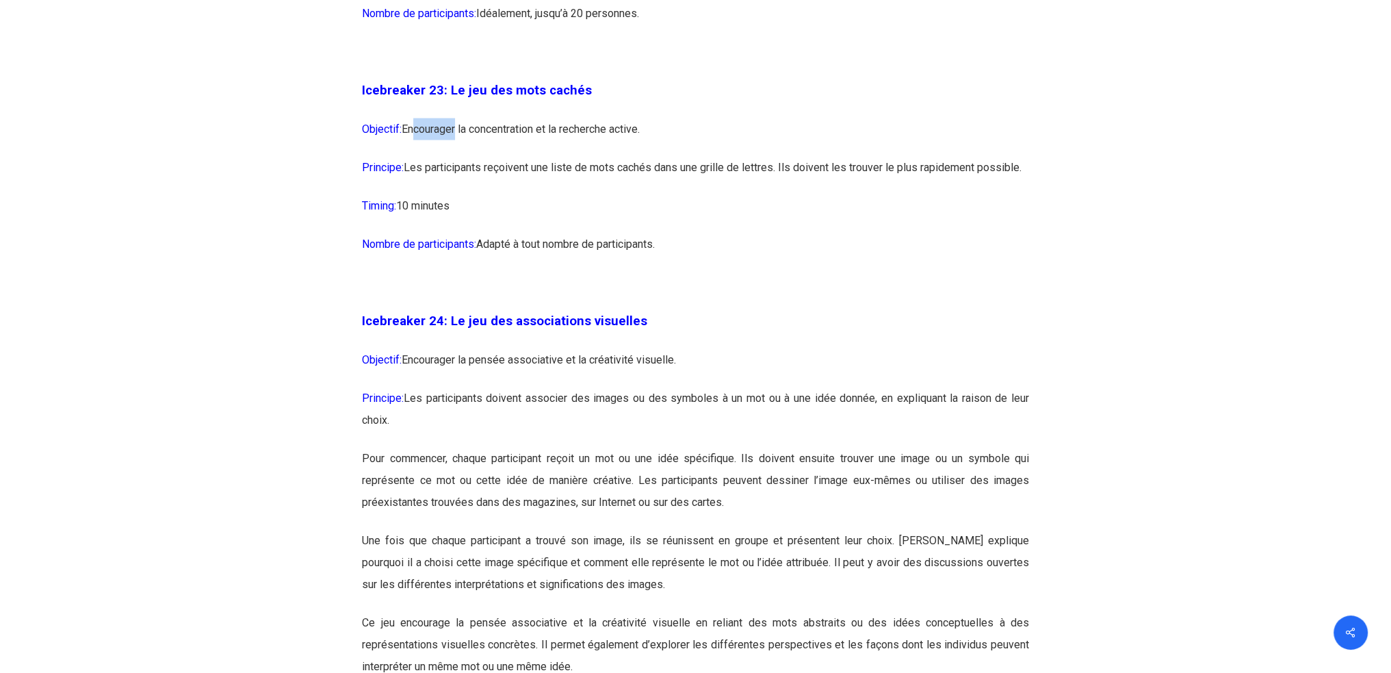
click at [469, 157] on p "Objectif: Encourager la concentration et la recherche active." at bounding box center [695, 137] width 667 height 38
click at [529, 157] on p "Objectif: Encourager la concentration et la recherche active." at bounding box center [695, 137] width 667 height 38
